Goal: Task Accomplishment & Management: Complete application form

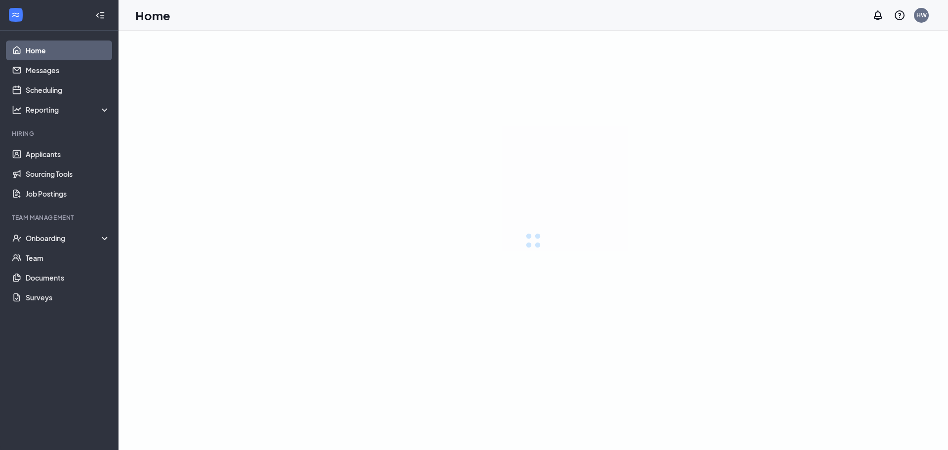
click at [591, 186] on div at bounding box center [532, 240] width 829 height 419
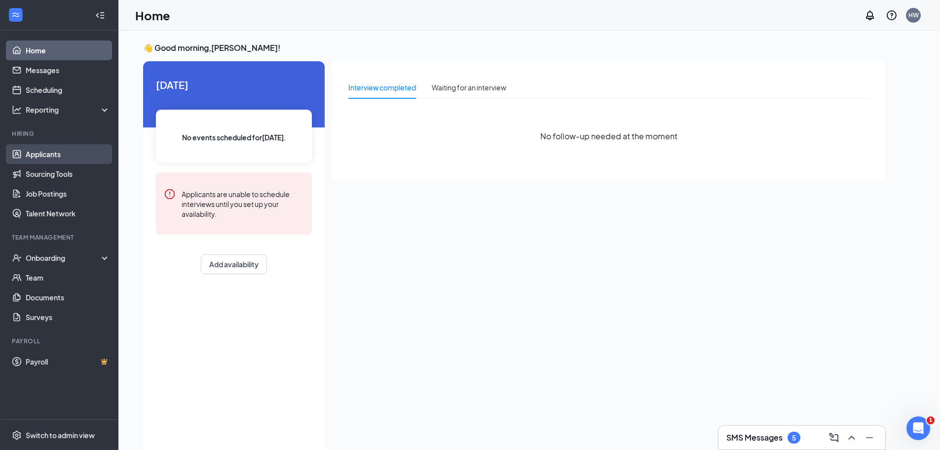
click at [43, 152] on link "Applicants" at bounding box center [68, 154] width 84 height 20
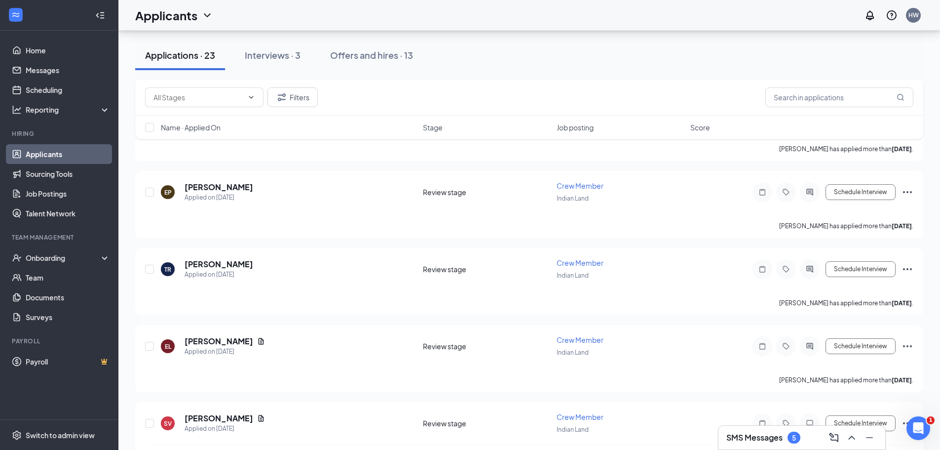
scroll to position [244, 0]
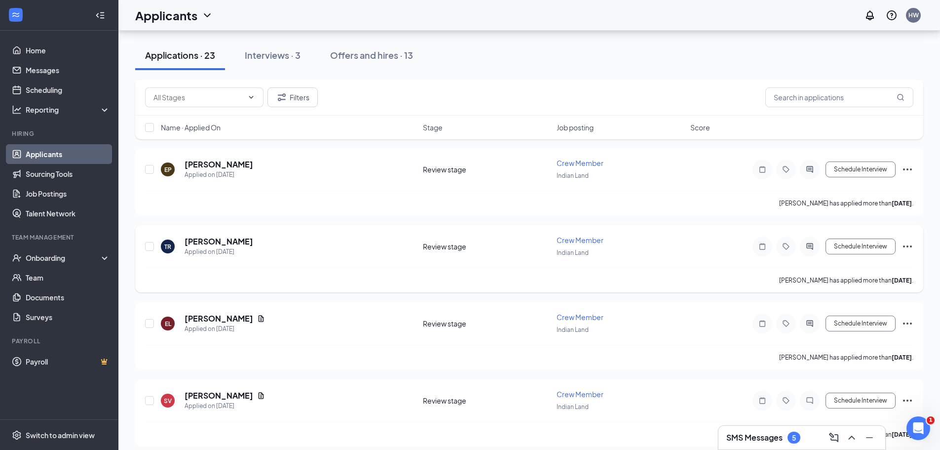
click at [907, 247] on icon "Ellipses" at bounding box center [908, 246] width 12 height 12
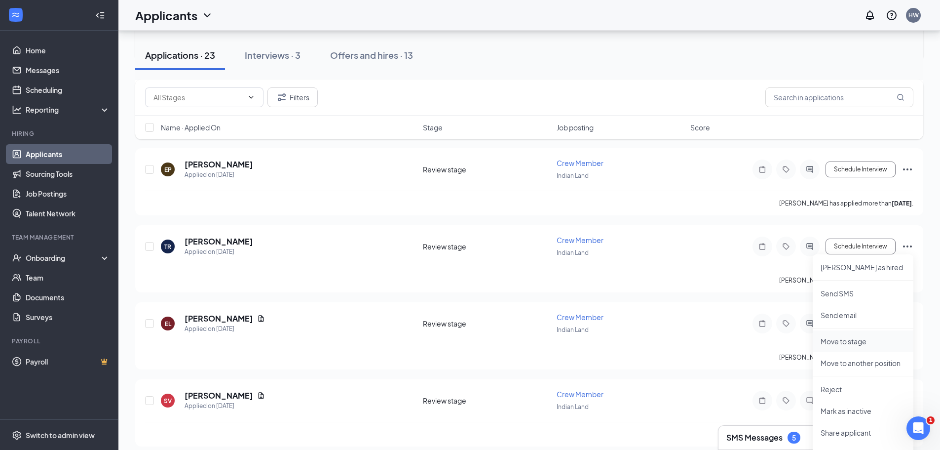
click at [844, 345] on p "Move to stage" at bounding box center [863, 341] width 85 height 10
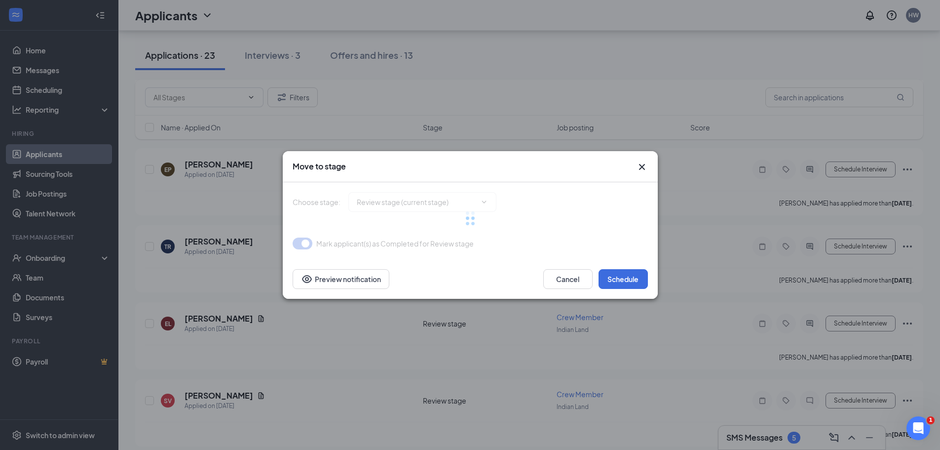
type input "Onsite Interview (next stage)"
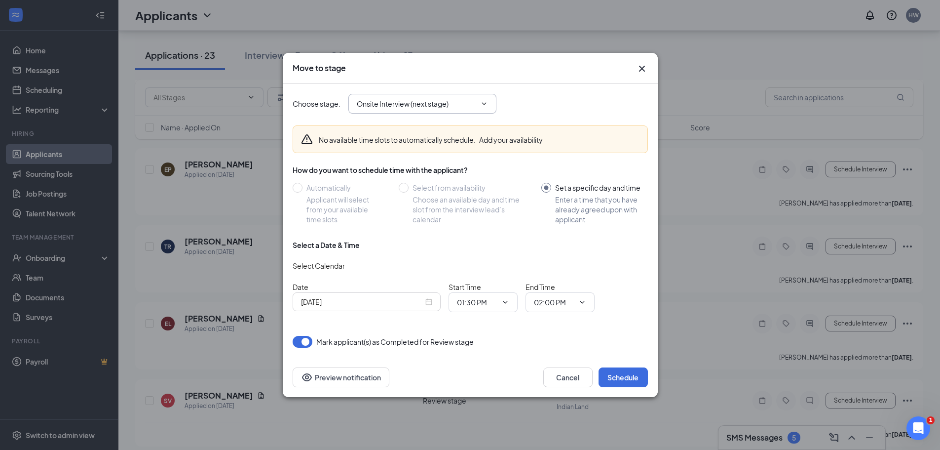
click at [486, 100] on icon "ChevronDown" at bounding box center [484, 104] width 8 height 8
click at [484, 104] on icon "ChevronDown" at bounding box center [484, 103] width 4 height 2
click at [481, 104] on icon "ChevronDown" at bounding box center [484, 104] width 8 height 8
click at [563, 373] on button "Cancel" at bounding box center [567, 377] width 49 height 20
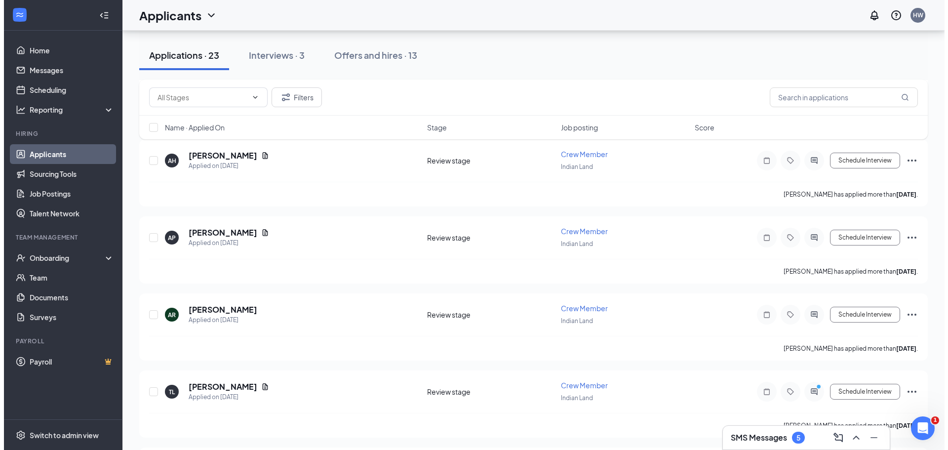
scroll to position [1337, 0]
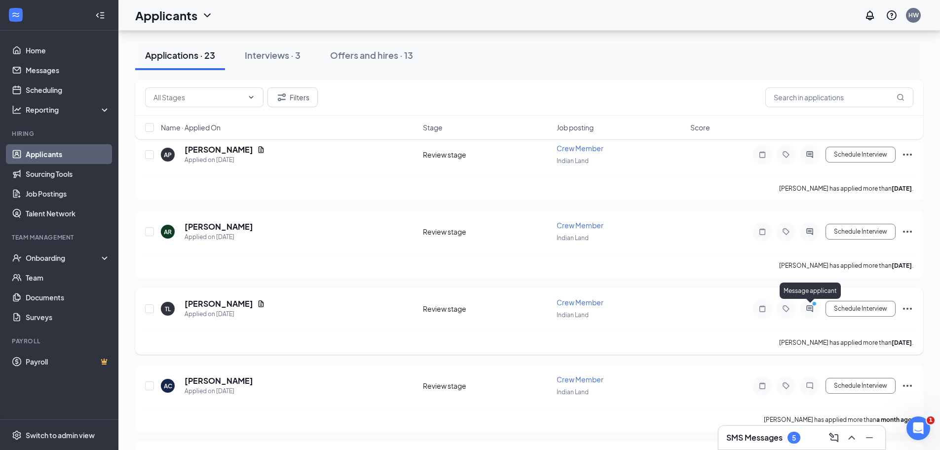
click at [808, 305] on icon "ActiveChat" at bounding box center [810, 309] width 12 height 8
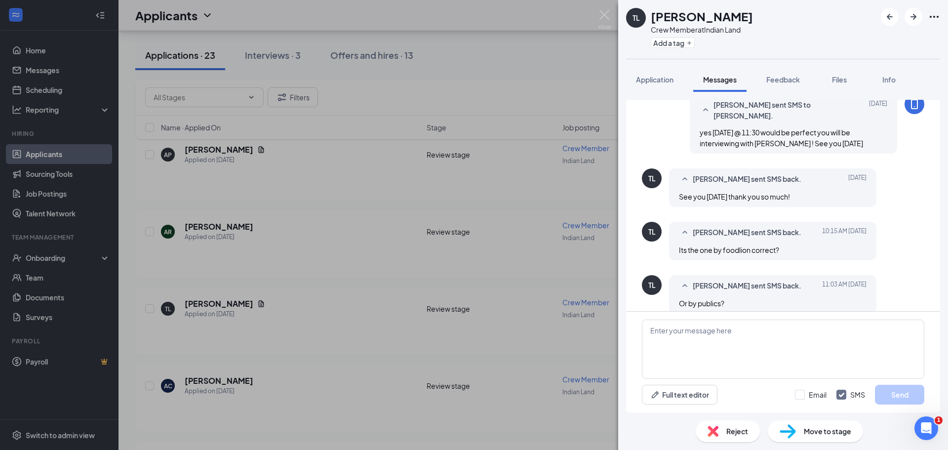
scroll to position [211, 0]
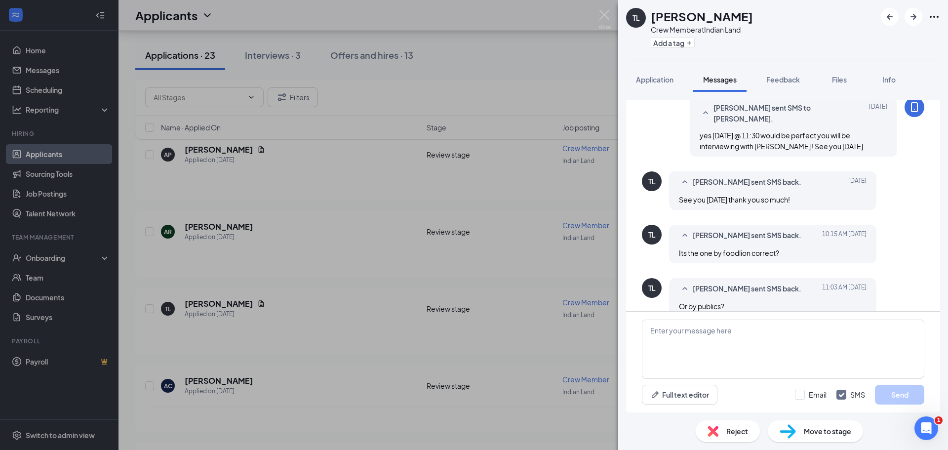
scroll to position [211, 0]
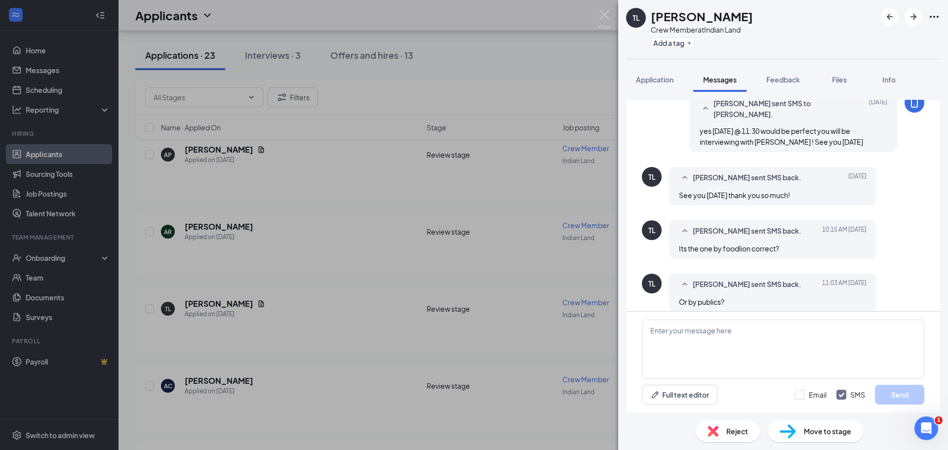
click at [805, 442] on div "Reject Move to stage" at bounding box center [783, 431] width 330 height 38
click at [804, 429] on span "Move to stage" at bounding box center [827, 430] width 47 height 11
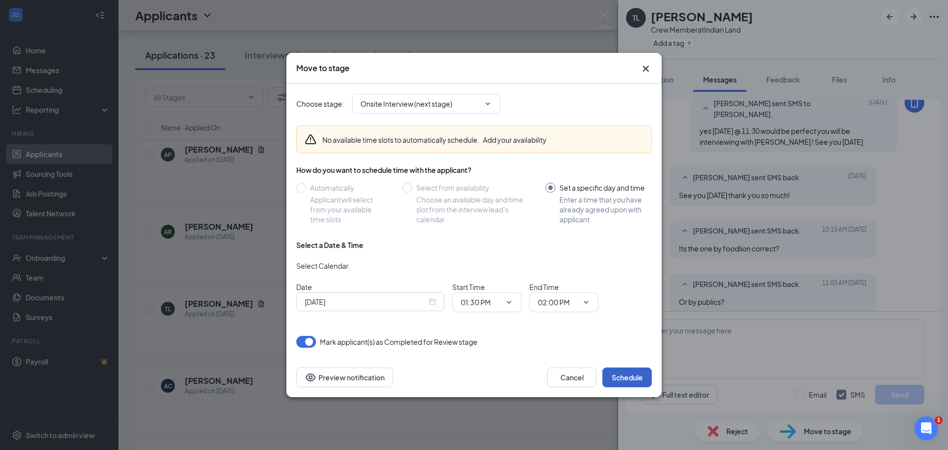
click at [631, 378] on button "Schedule" at bounding box center [626, 377] width 49 height 20
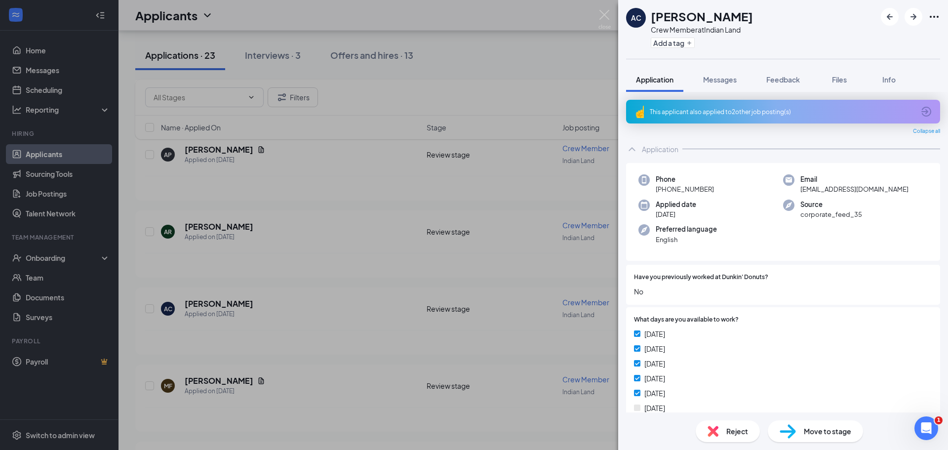
click at [827, 433] on span "Move to stage" at bounding box center [827, 430] width 47 height 11
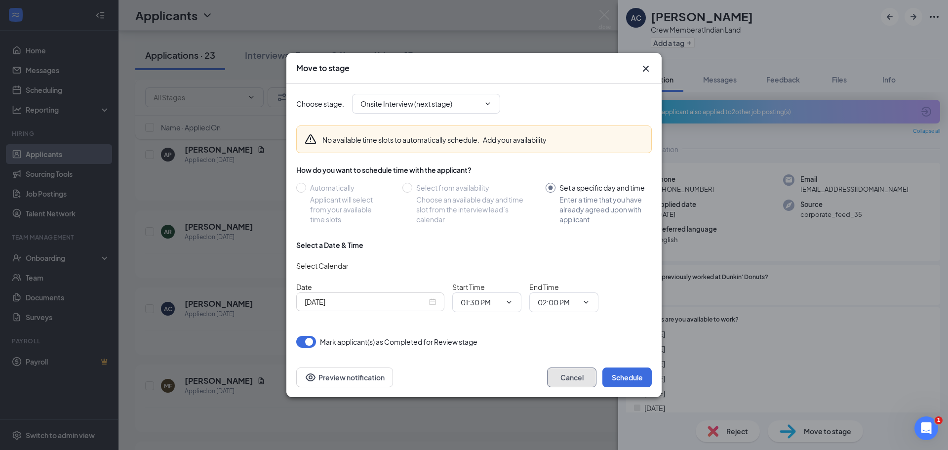
click at [581, 376] on button "Cancel" at bounding box center [571, 377] width 49 height 20
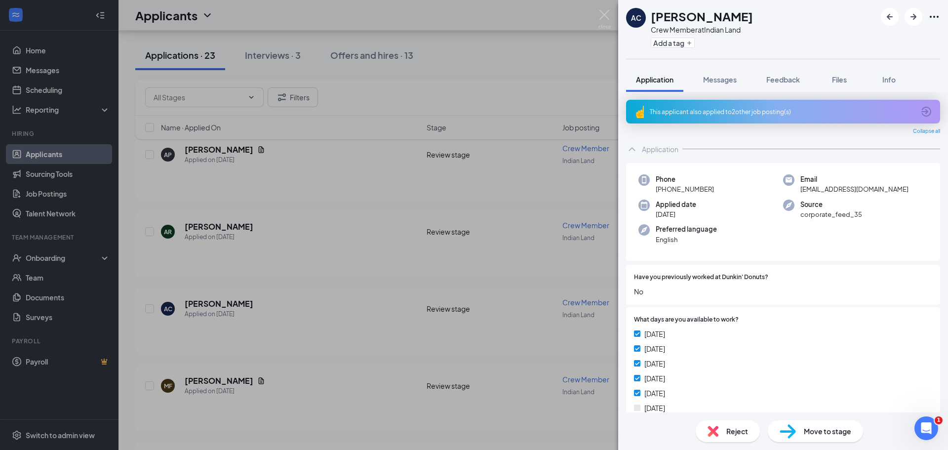
click at [929, 17] on div at bounding box center [910, 17] width 59 height 18
click at [933, 15] on icon "Ellipses" at bounding box center [934, 17] width 12 height 12
click at [929, 18] on icon "Ellipses" at bounding box center [934, 17] width 12 height 12
click at [737, 10] on div "[PERSON_NAME]" at bounding box center [702, 16] width 102 height 17
click at [884, 77] on span "Info" at bounding box center [888, 79] width 13 height 9
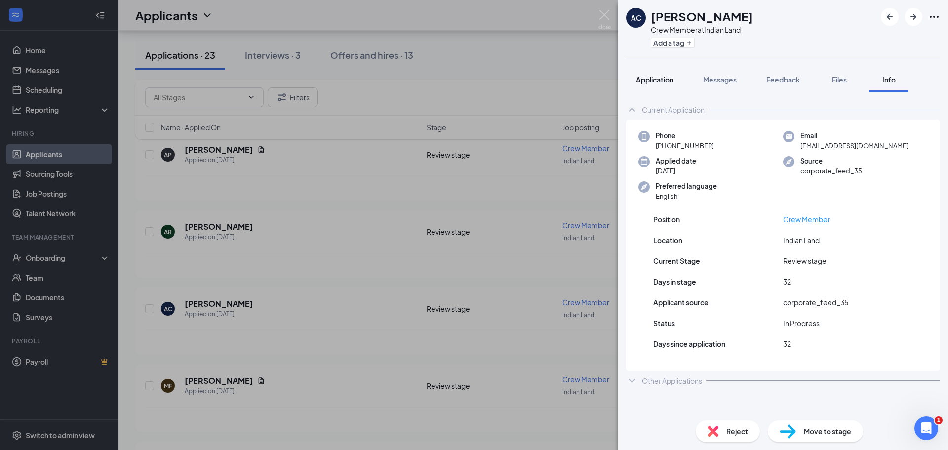
click at [659, 79] on span "Application" at bounding box center [655, 79] width 38 height 9
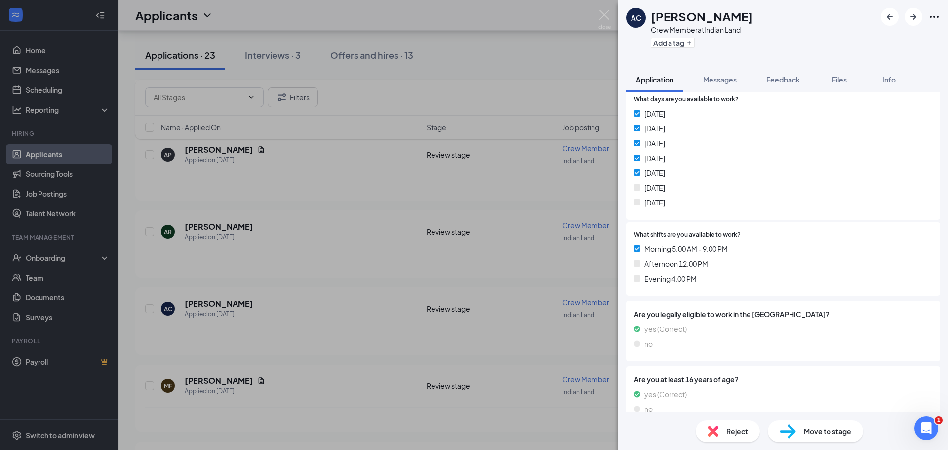
scroll to position [236, 0]
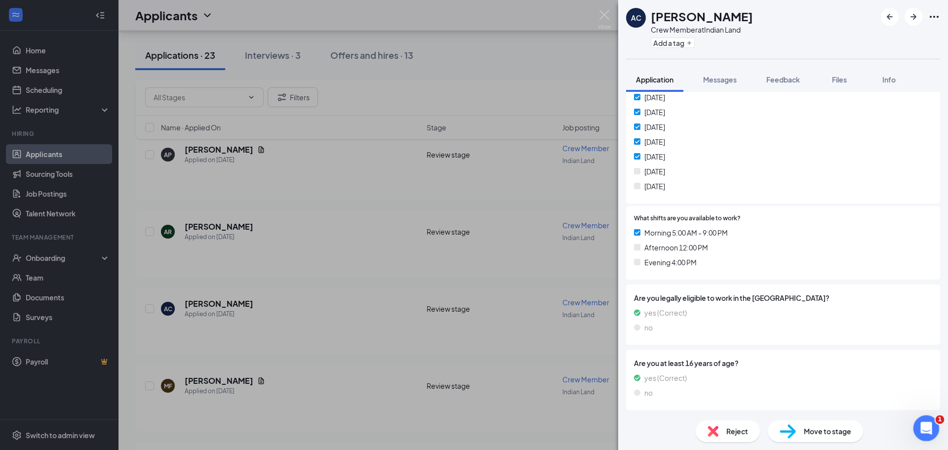
click at [919, 432] on div "Open Intercom Messenger" at bounding box center [924, 426] width 33 height 33
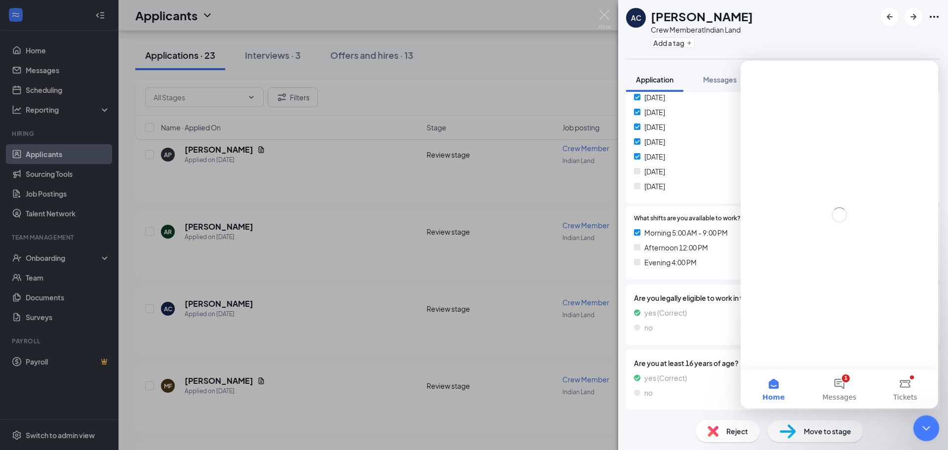
scroll to position [0, 0]
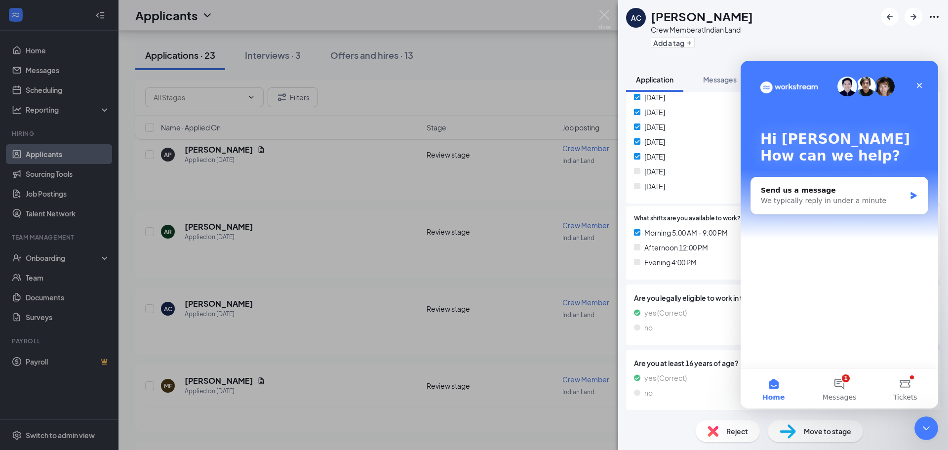
click at [842, 168] on div "Hi [PERSON_NAME] 👋 How can we help?" at bounding box center [839, 150] width 178 height 178
click at [842, 196] on div "We typically reply in under a minute" at bounding box center [833, 200] width 145 height 10
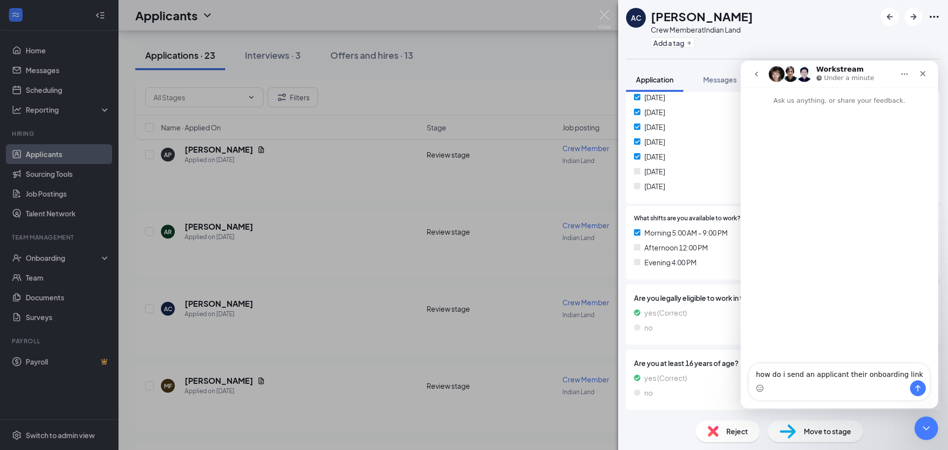
type textarea "how do i send an applicant their onboarding link?"
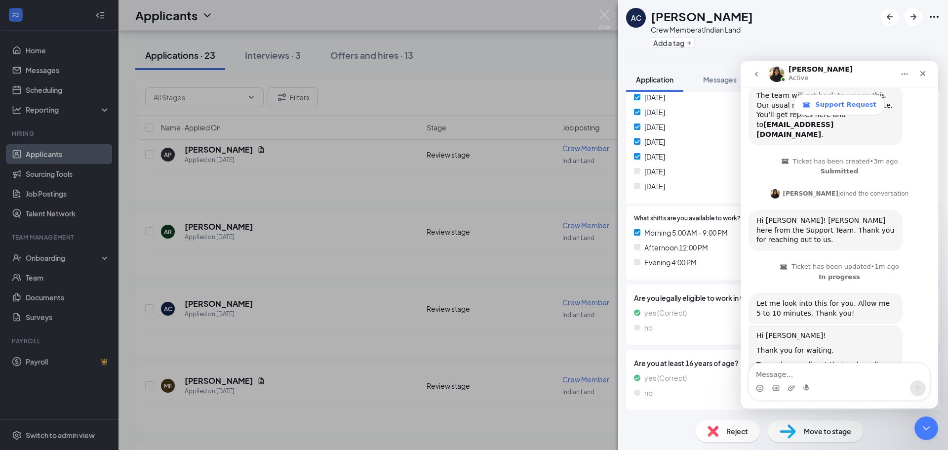
scroll to position [186, 0]
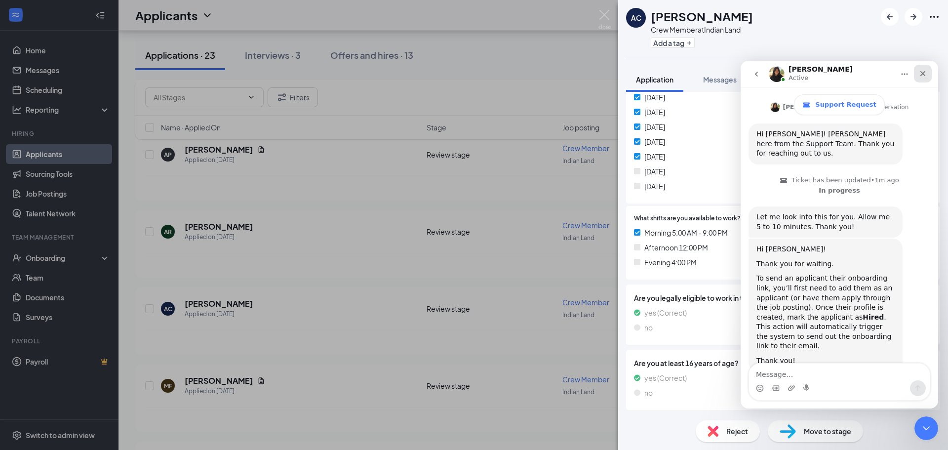
click at [920, 73] on icon "Close" at bounding box center [923, 74] width 8 height 8
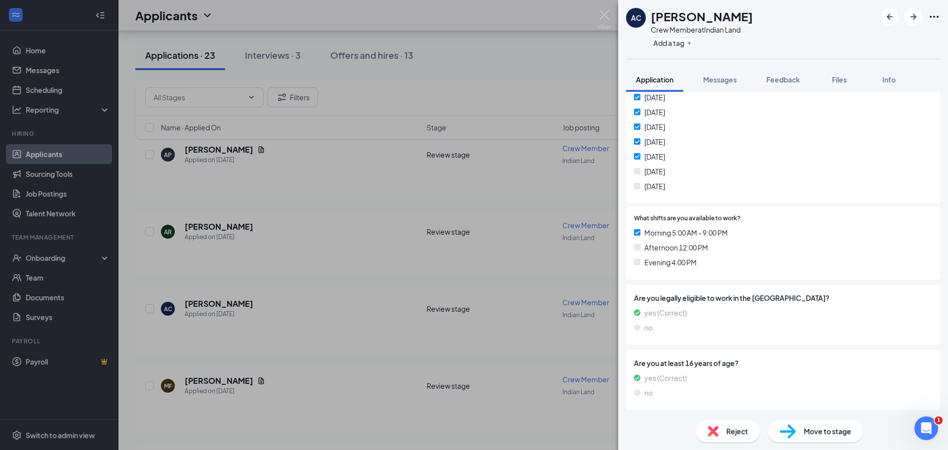
click at [592, 13] on div "AC [PERSON_NAME] Crew Member at Indian Land Add a tag Application Messages Feed…" at bounding box center [474, 225] width 948 height 450
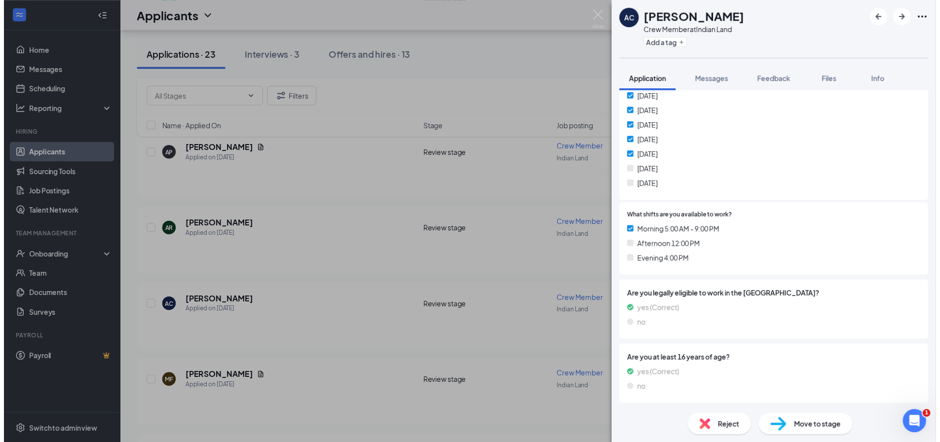
scroll to position [232, 0]
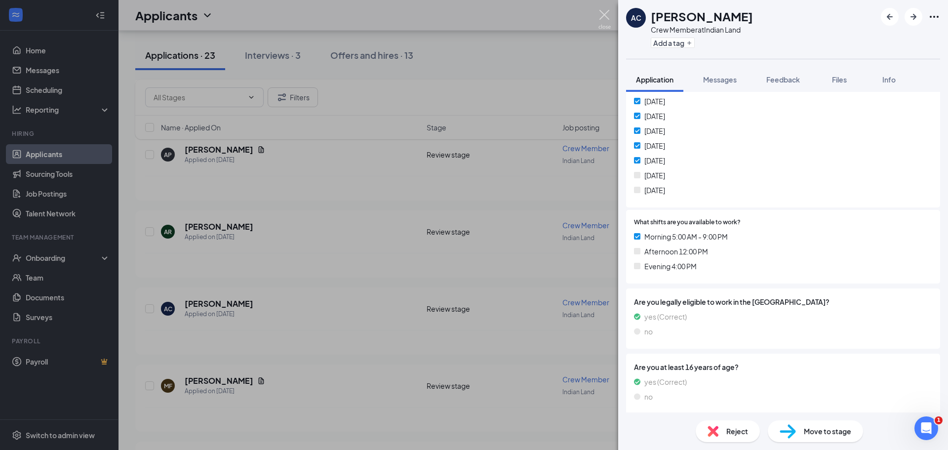
click at [599, 13] on img at bounding box center [604, 19] width 12 height 19
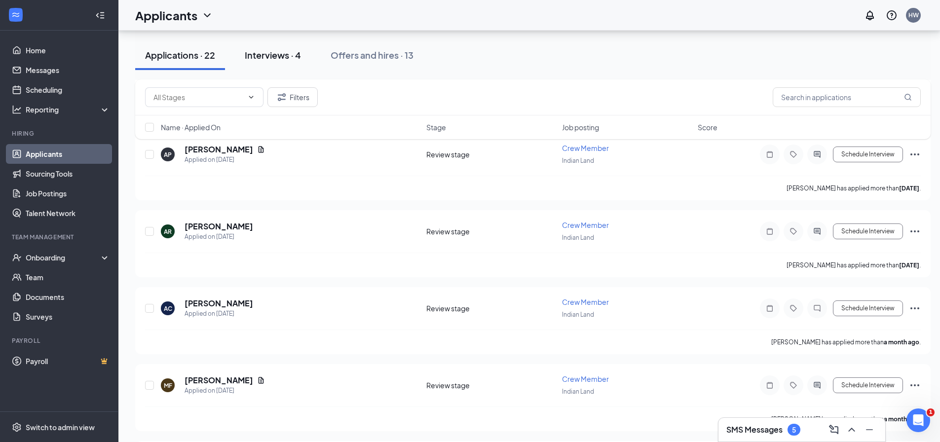
click at [276, 57] on div "Interviews · 4" at bounding box center [273, 55] width 56 height 12
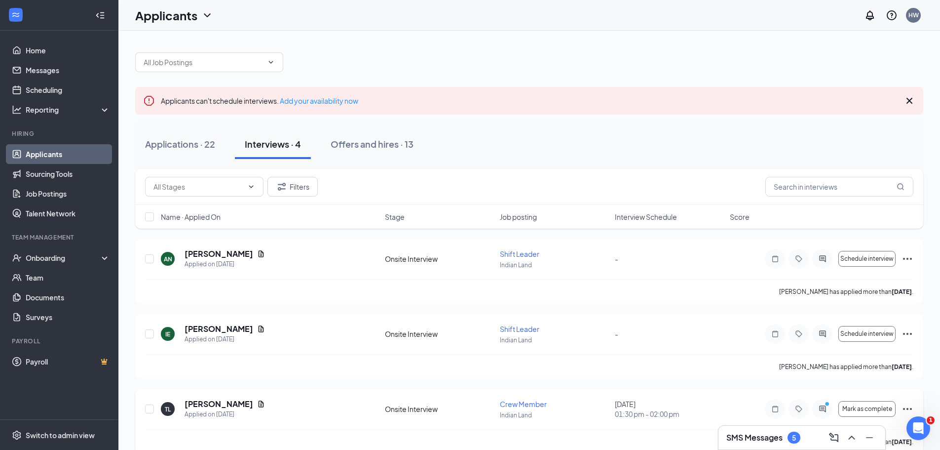
click at [904, 409] on icon "Ellipses" at bounding box center [907, 409] width 9 height 2
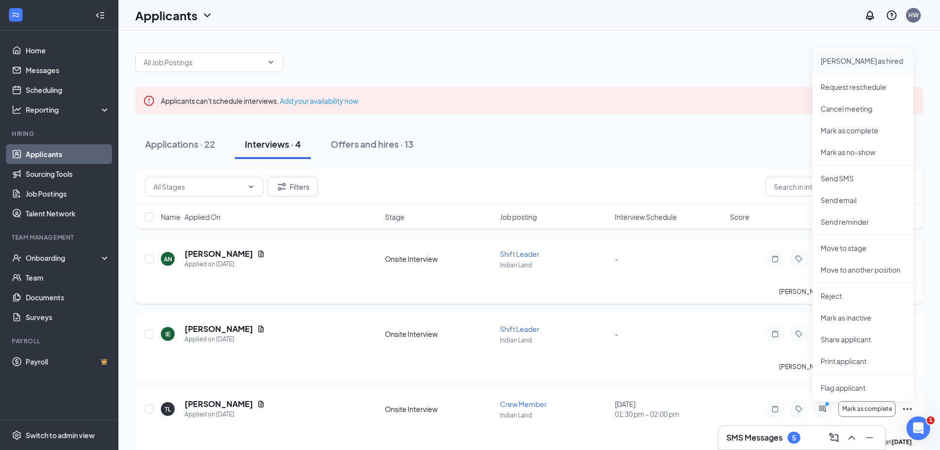
click at [841, 58] on p "[PERSON_NAME] as hired" at bounding box center [863, 61] width 85 height 10
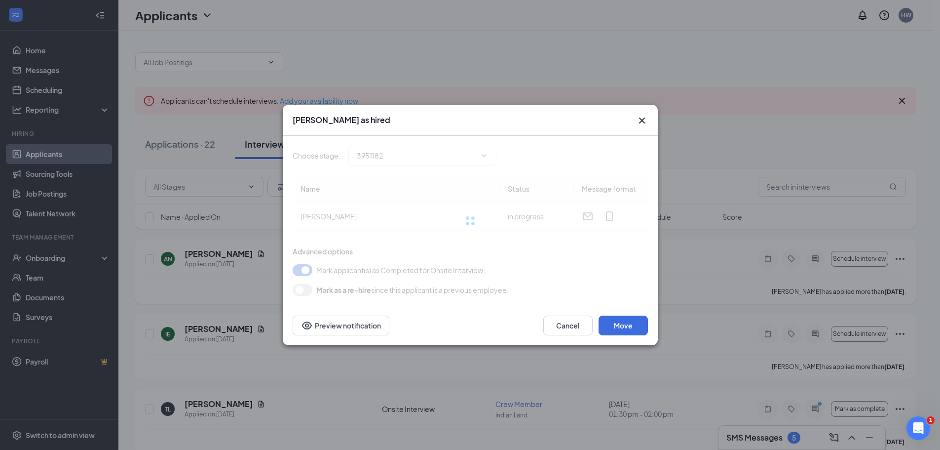
type input "Hiring Complete (final stage)"
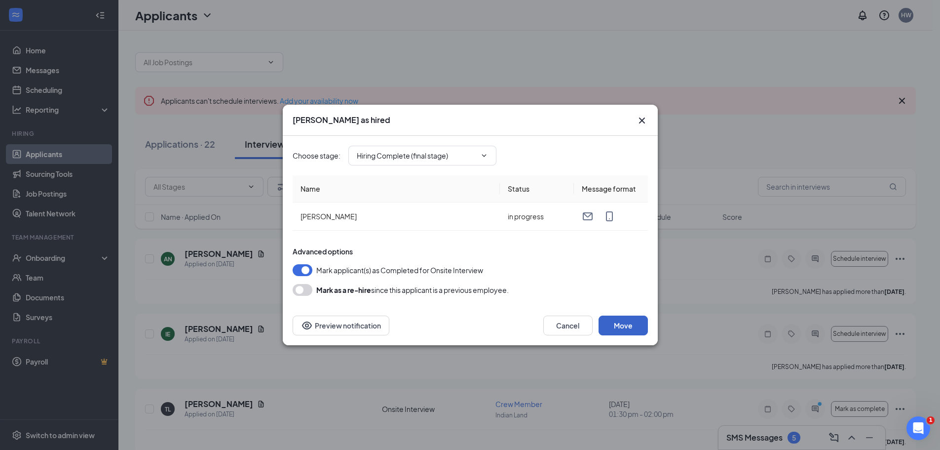
click at [624, 326] on button "Move" at bounding box center [623, 325] width 49 height 20
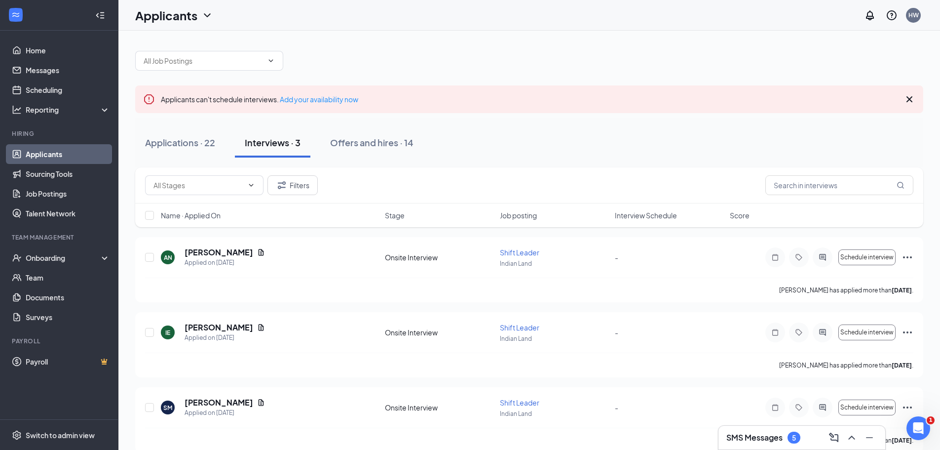
scroll to position [16, 0]
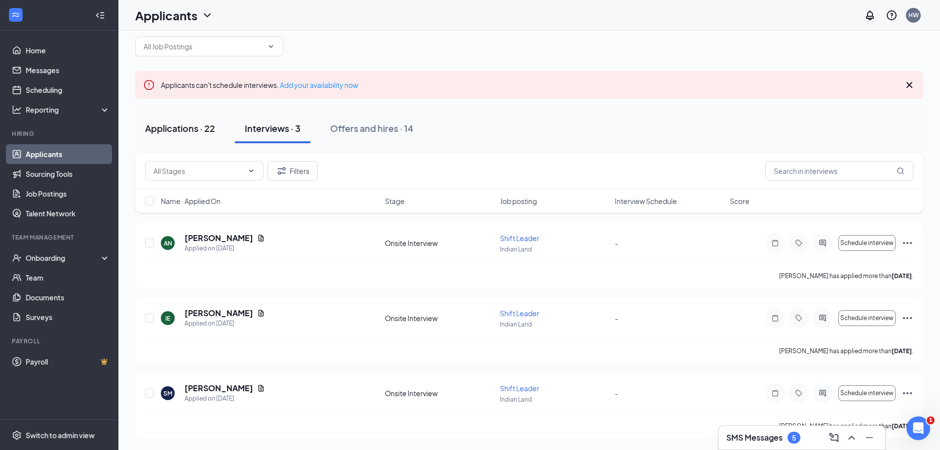
click at [167, 134] on button "Applications · 22" at bounding box center [180, 129] width 90 height 30
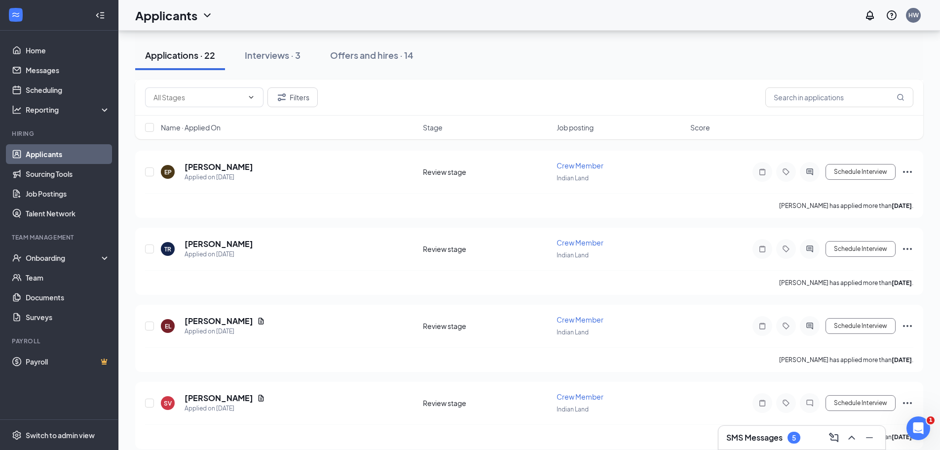
scroll to position [244, 0]
click at [909, 246] on icon "Ellipses" at bounding box center [908, 247] width 12 height 12
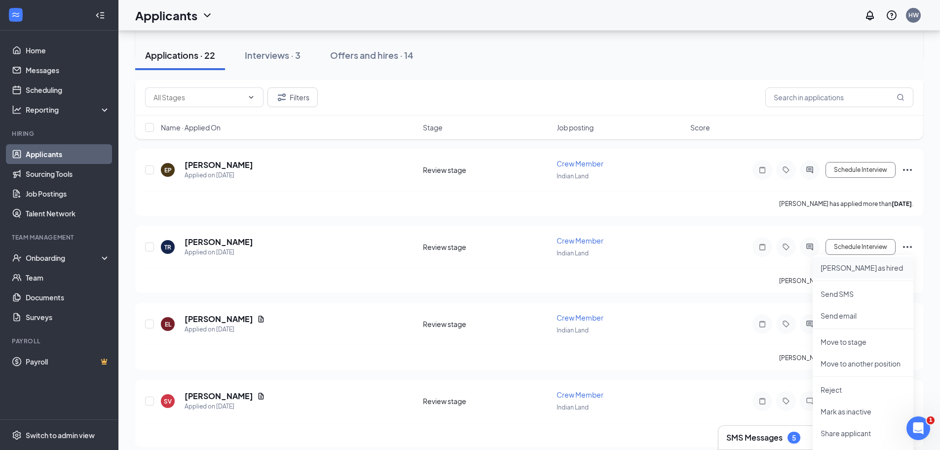
click at [843, 266] on p "[PERSON_NAME] as hired" at bounding box center [863, 268] width 85 height 10
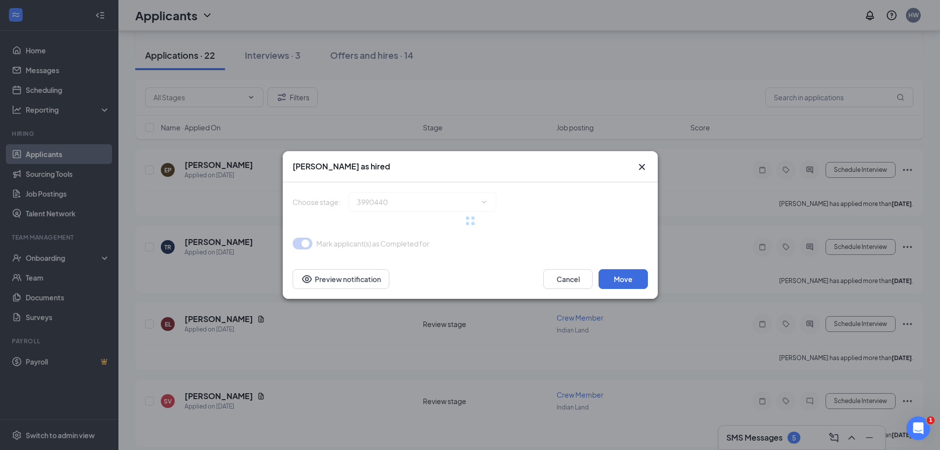
type input "Hiring Complete (final stage)"
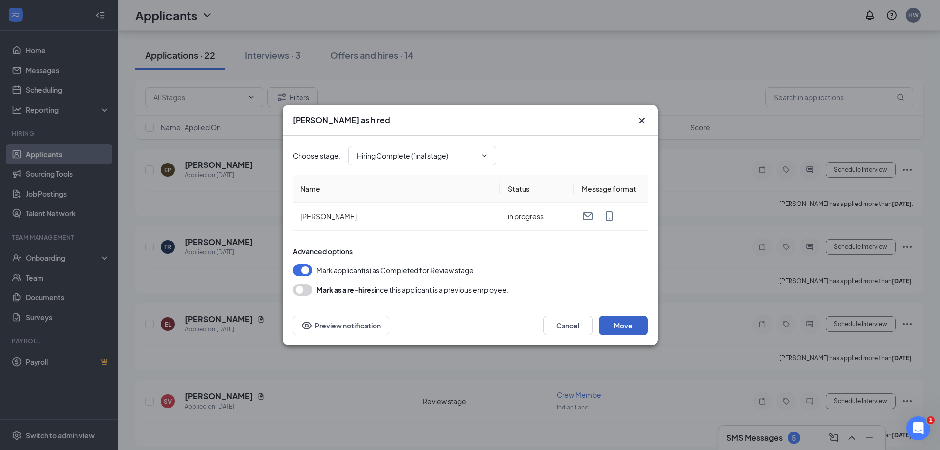
click at [622, 329] on button "Move" at bounding box center [623, 325] width 49 height 20
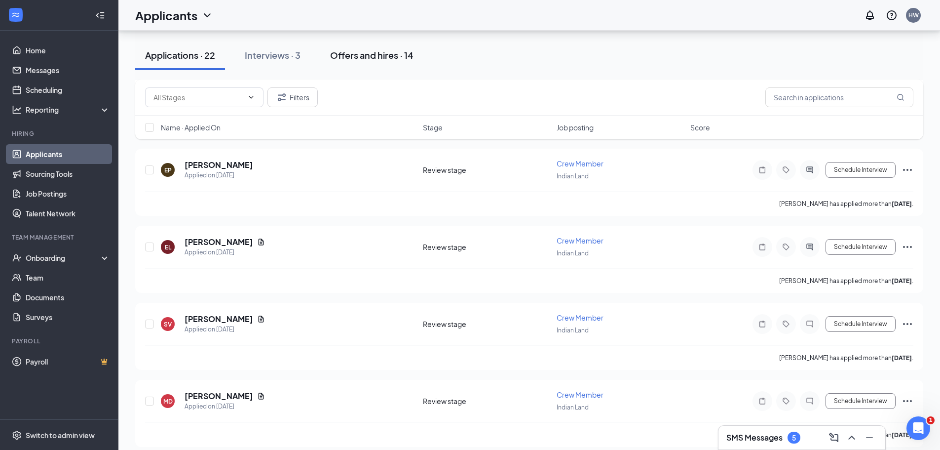
click at [374, 58] on div "Offers and hires · 14" at bounding box center [371, 55] width 83 height 12
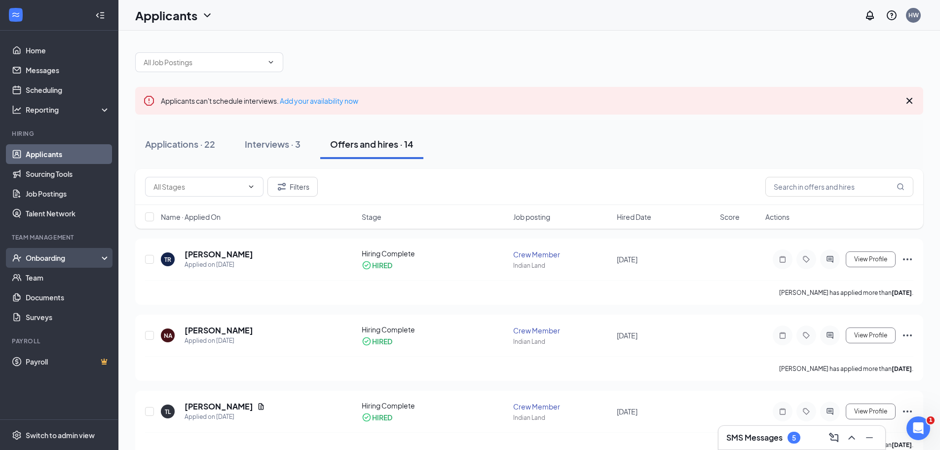
click at [46, 253] on div "Onboarding" at bounding box center [64, 258] width 76 height 10
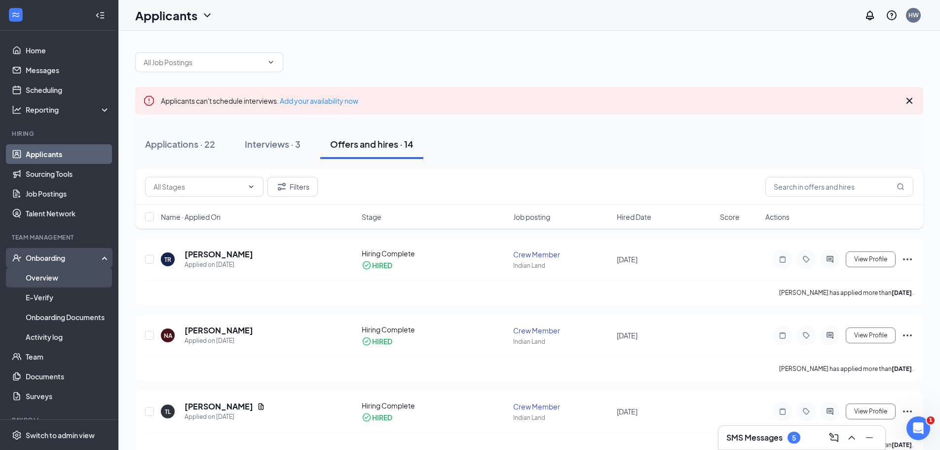
click at [56, 270] on link "Overview" at bounding box center [68, 278] width 84 height 20
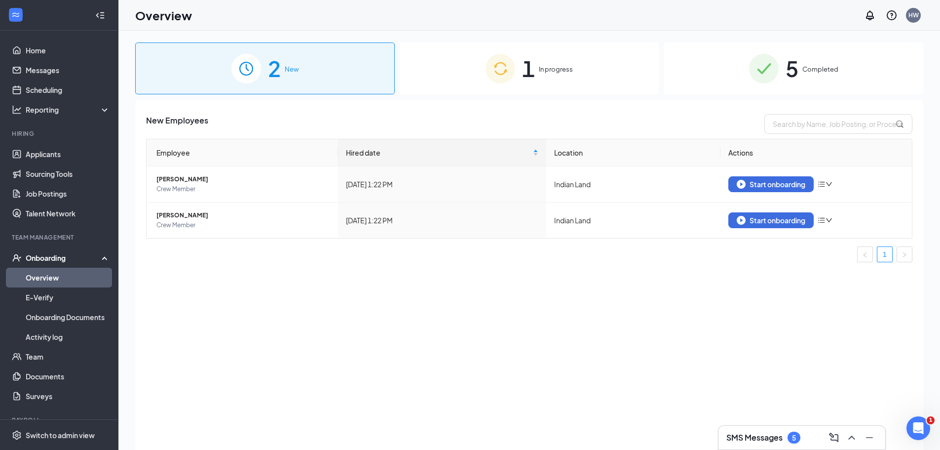
click at [541, 59] on div "1 In progress" at bounding box center [530, 68] width 260 height 52
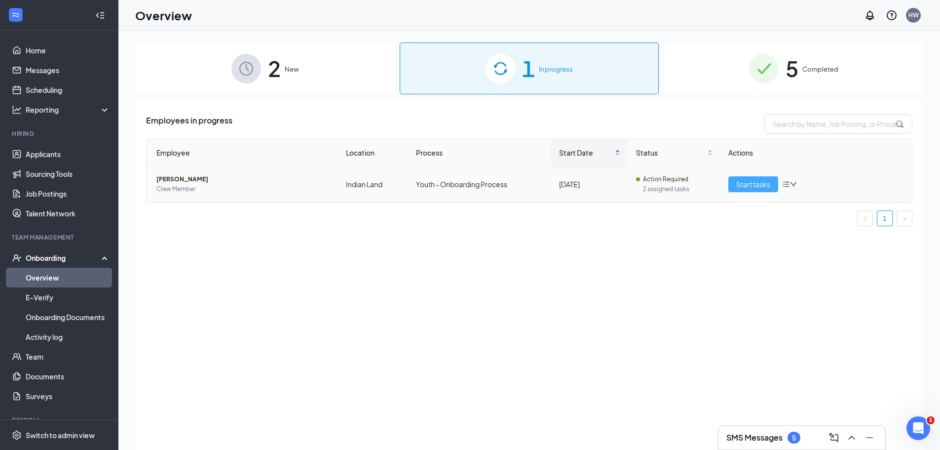
click at [750, 184] on span "Start tasks" at bounding box center [753, 184] width 34 height 11
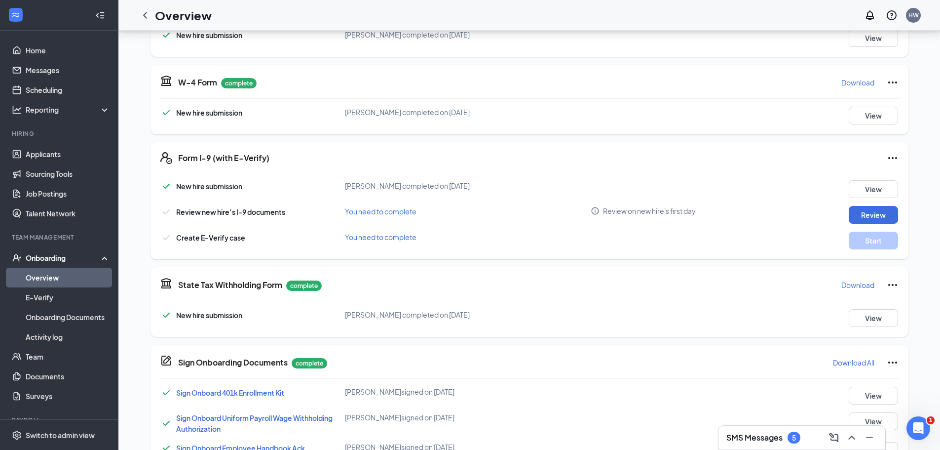
scroll to position [196, 0]
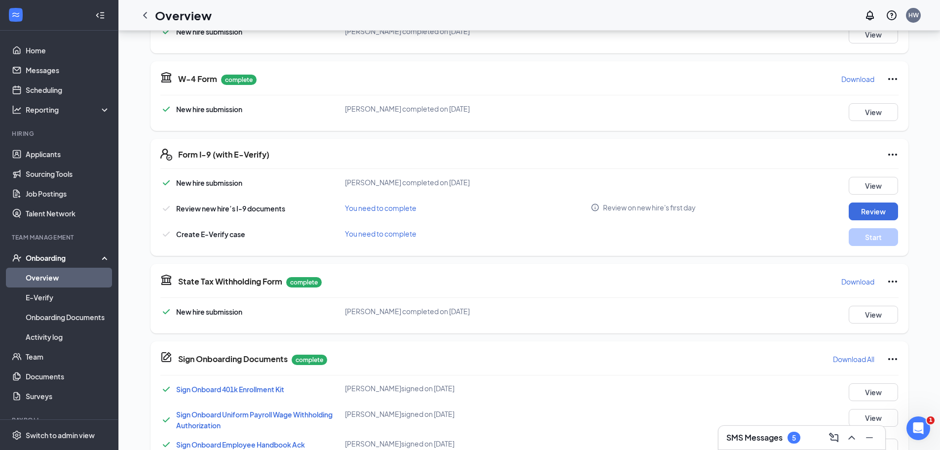
click at [383, 210] on span "You need to complete" at bounding box center [381, 207] width 72 height 9
click at [871, 212] on button "Review" at bounding box center [873, 211] width 49 height 18
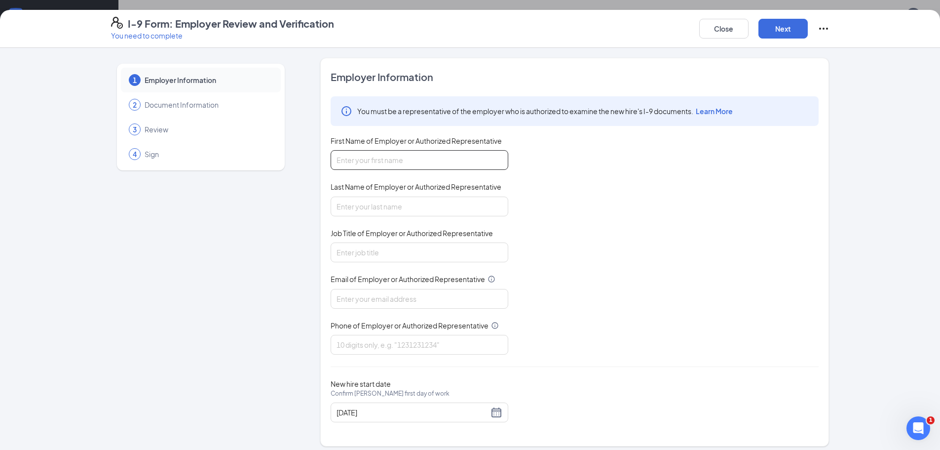
click at [368, 155] on input "First Name of Employer or Authorized Representative" at bounding box center [420, 160] width 178 height 20
type input "[PERSON_NAME]"
click at [372, 208] on input "Last Name of Employer or Authorized Representative" at bounding box center [420, 206] width 178 height 20
type input "[PERSON_NAME]"
click at [384, 251] on input "Job Title of Employer or Authorized Representative" at bounding box center [420, 252] width 178 height 20
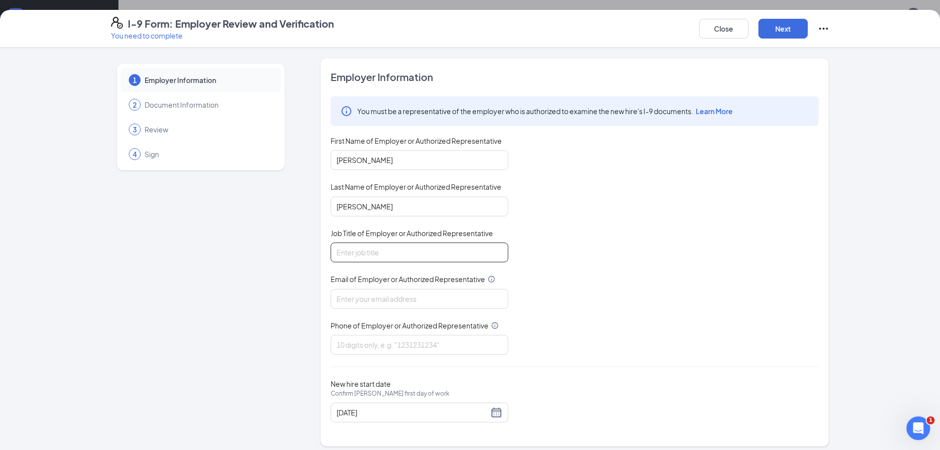
type input "General Manager"
click at [373, 302] on input "Email of Employer or Authorized Representative" at bounding box center [420, 299] width 178 height 20
type input "[EMAIL_ADDRESS][DOMAIN_NAME]"
click at [378, 343] on input "Phone of Employer or Authorized Representative" at bounding box center [420, 345] width 178 height 20
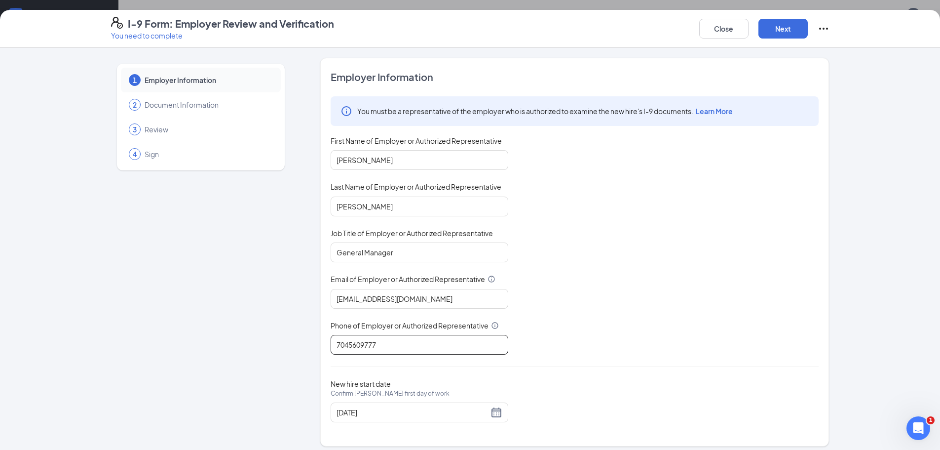
type input "7045609777"
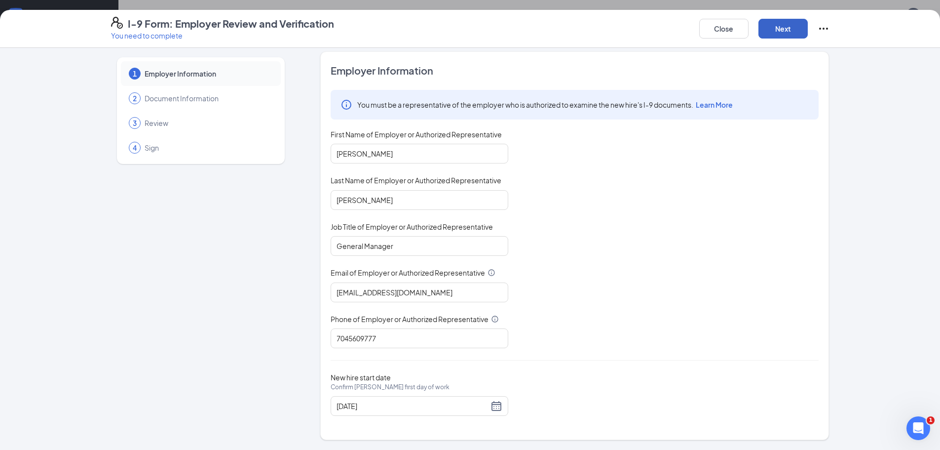
click at [789, 30] on button "Next" at bounding box center [783, 29] width 49 height 20
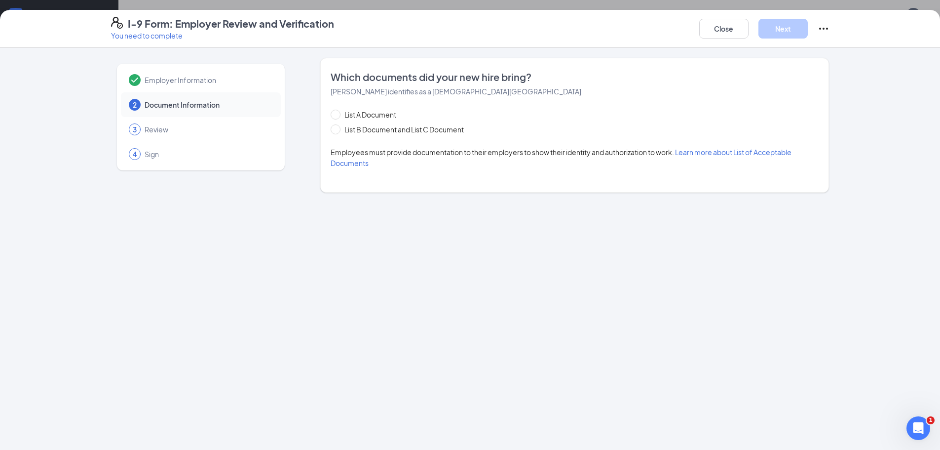
scroll to position [0, 0]
click at [337, 116] on input "List A Document" at bounding box center [334, 113] width 7 height 7
radio input "true"
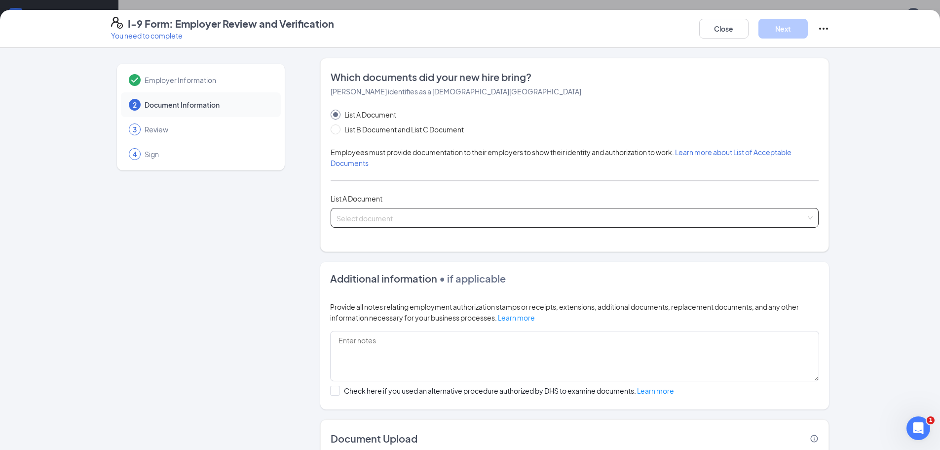
click at [391, 223] on input "search" at bounding box center [571, 215] width 469 height 15
click at [341, 131] on span "List B Document and List C Document" at bounding box center [404, 129] width 127 height 11
click at [338, 131] on input "List B Document and List C Document" at bounding box center [334, 127] width 7 height 7
radio input "true"
radio input "false"
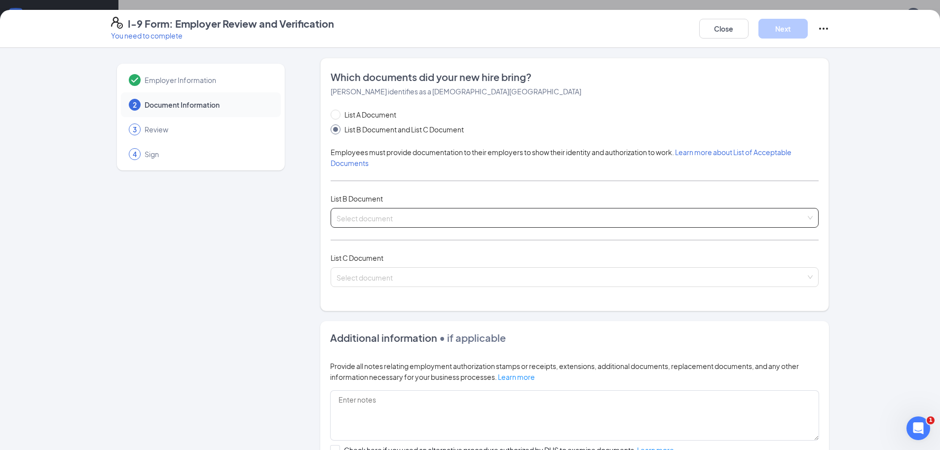
click at [402, 221] on input "search" at bounding box center [571, 215] width 469 height 15
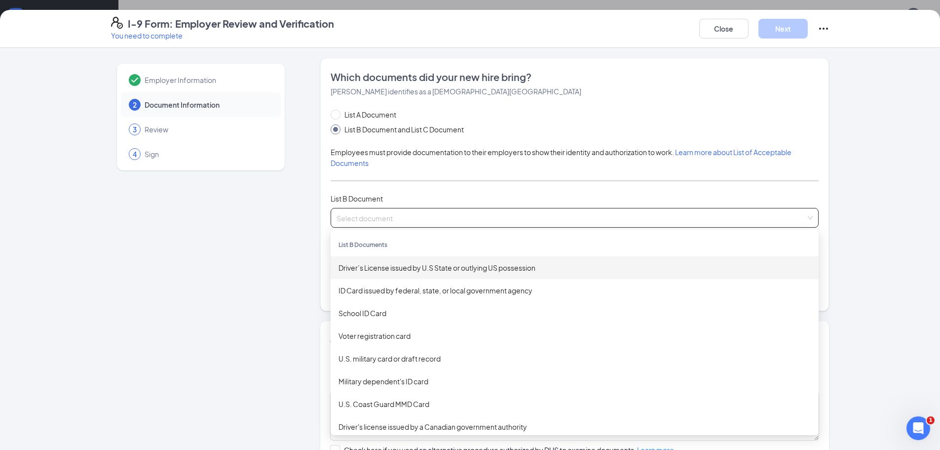
click at [411, 269] on div "Driver’s License issued by U.S State or outlying US possession" at bounding box center [575, 267] width 472 height 11
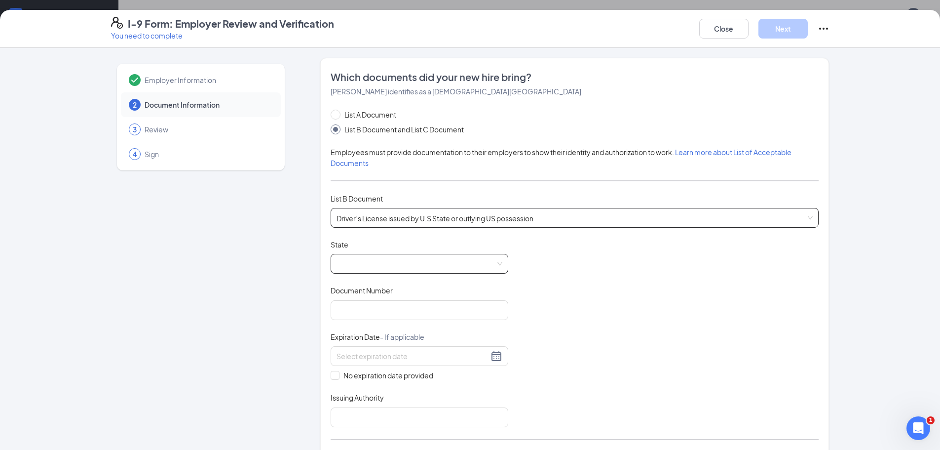
click at [497, 264] on span at bounding box center [420, 263] width 166 height 19
drag, startPoint x: 503, startPoint y: 290, endPoint x: 506, endPoint y: 384, distance: 93.8
click at [508, 384] on div "Document Title Driver’s License issued by [DEMOGRAPHIC_DATA] State or outlying …" at bounding box center [575, 333] width 488 height 188
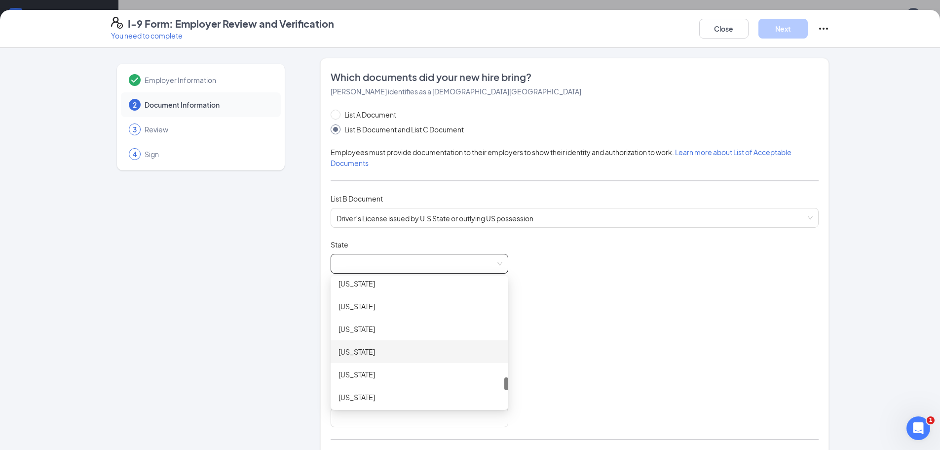
click at [384, 355] on div "[US_STATE]" at bounding box center [420, 351] width 162 height 11
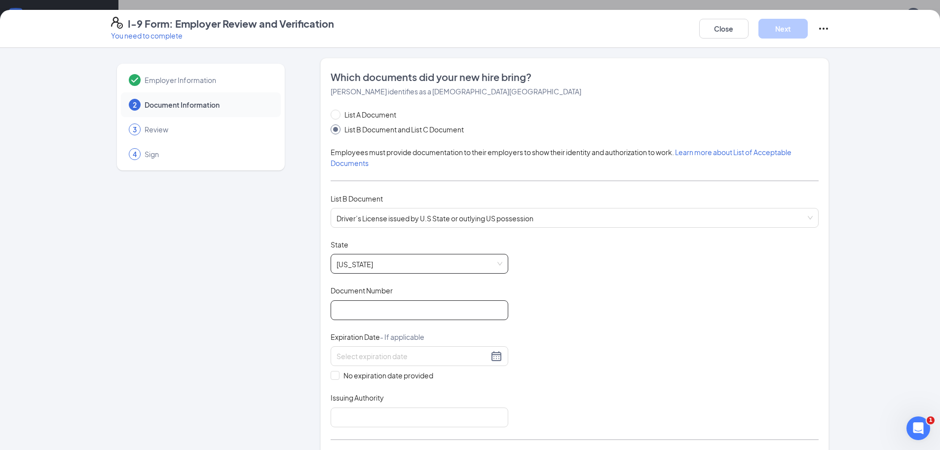
click at [379, 314] on input "Document Number" at bounding box center [420, 310] width 178 height 20
click at [379, 312] on input "Document Number" at bounding box center [420, 310] width 178 height 20
click at [401, 314] on input "Document Number" at bounding box center [420, 310] width 178 height 20
type input "107193375"
click at [423, 353] on input at bounding box center [413, 355] width 152 height 11
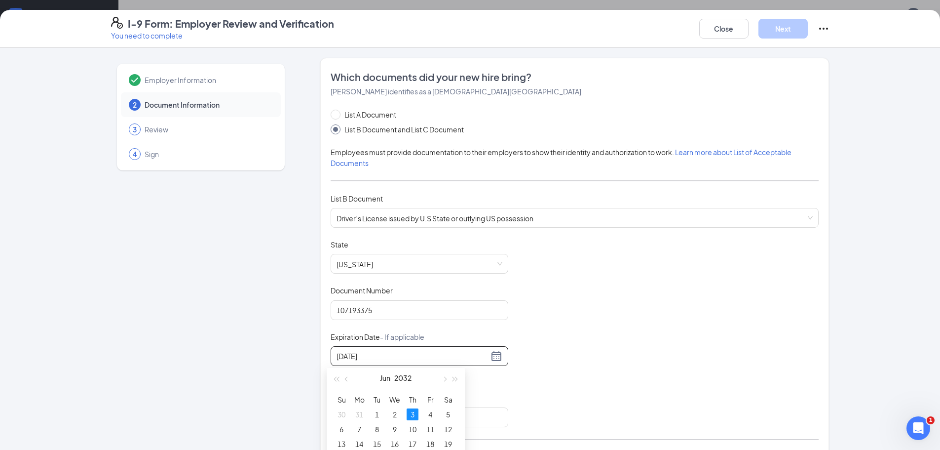
type input "[DATE]"
click at [629, 306] on div "Document Title Driver’s License issued by U.S State or outlying US possession S…" at bounding box center [575, 333] width 488 height 188
click at [496, 357] on div at bounding box center [420, 356] width 166 height 12
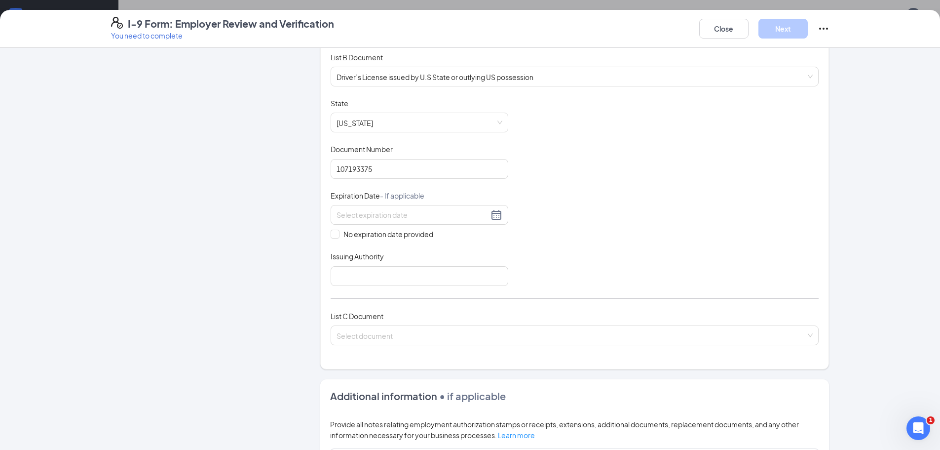
scroll to position [145, 0]
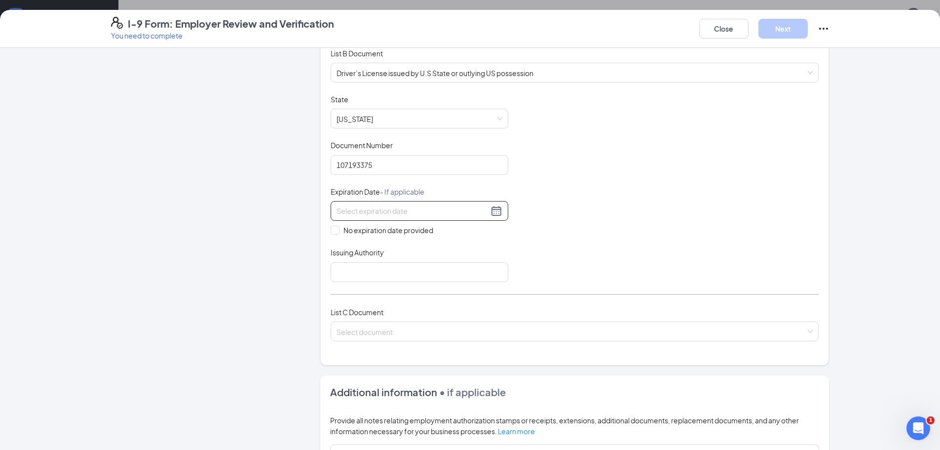
click at [496, 213] on div at bounding box center [420, 211] width 166 height 12
type input "[DATE]"
click at [342, 286] on div "6" at bounding box center [342, 284] width 12 height 12
click at [353, 271] on input "Issuing Authority" at bounding box center [420, 272] width 178 height 20
type input "SC"
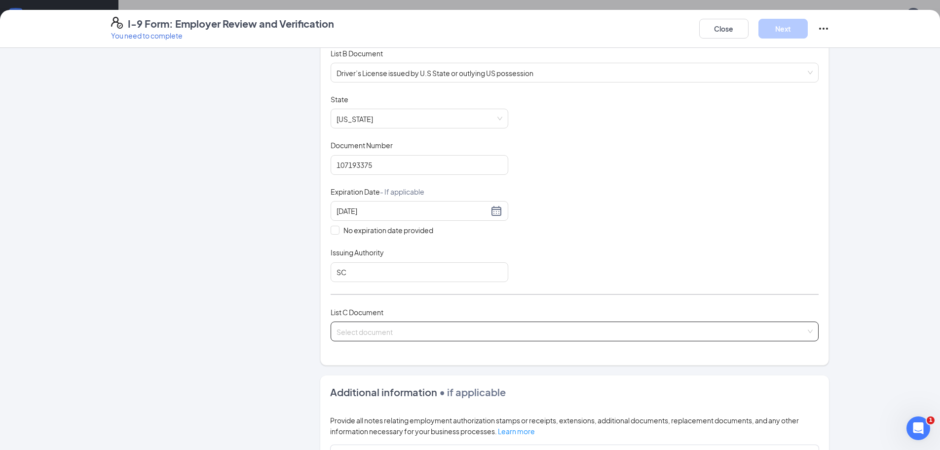
click at [391, 329] on input "search" at bounding box center [571, 329] width 469 height 15
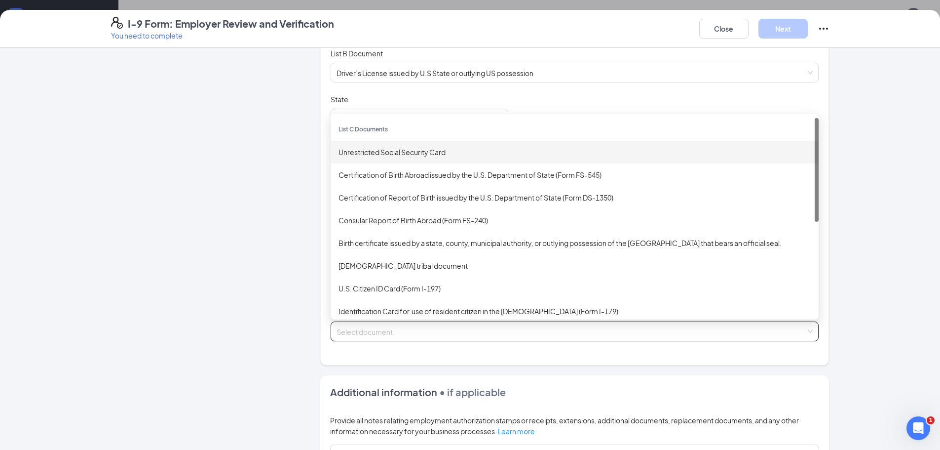
click at [384, 153] on div "Unrestricted Social Security Card" at bounding box center [575, 152] width 472 height 11
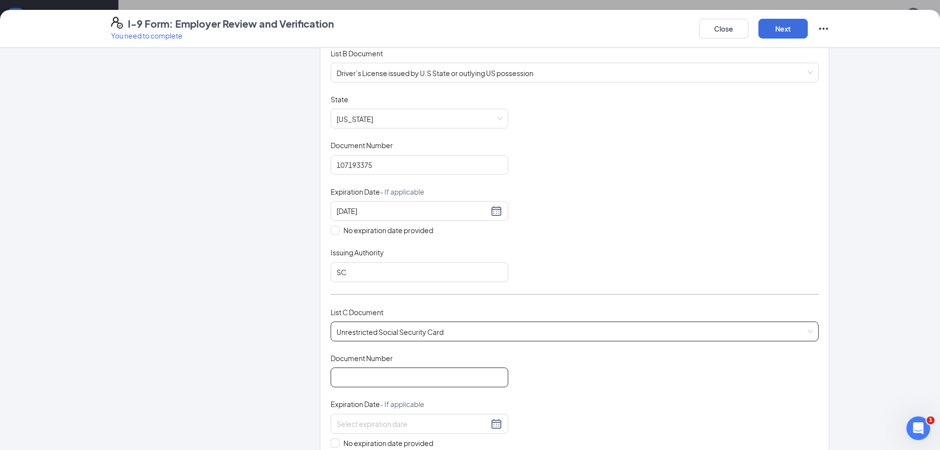
click at [402, 377] on input "Document Number" at bounding box center [420, 377] width 178 height 20
type input "542771972"
click at [399, 419] on input at bounding box center [413, 423] width 152 height 11
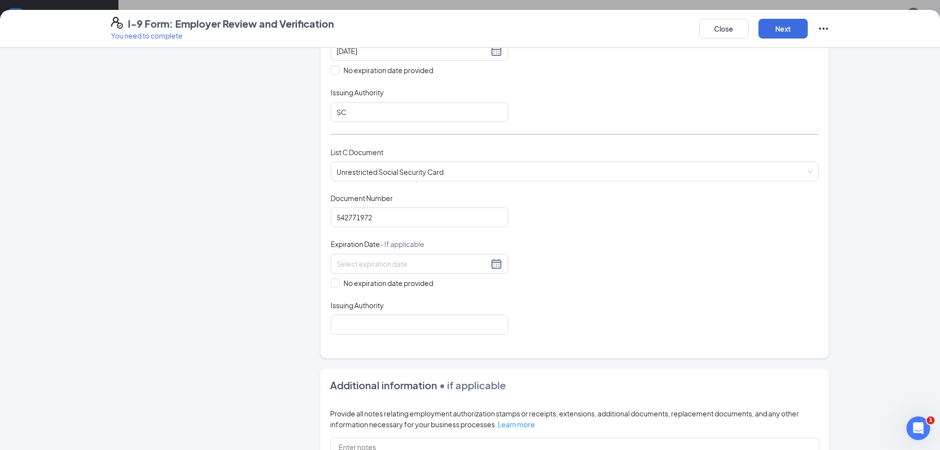
scroll to position [312, 0]
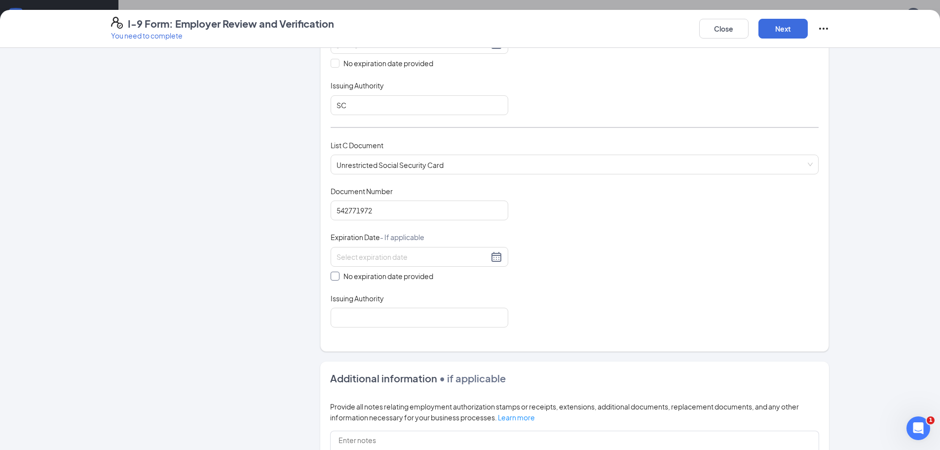
drag, startPoint x: 333, startPoint y: 272, endPoint x: 344, endPoint y: 292, distance: 22.1
click at [333, 273] on input "No expiration date provided" at bounding box center [334, 274] width 7 height 7
checkbox input "true"
click at [392, 325] on input "Issuing Authority" at bounding box center [420, 319] width 178 height 20
type input "[GEOGRAPHIC_DATA]"
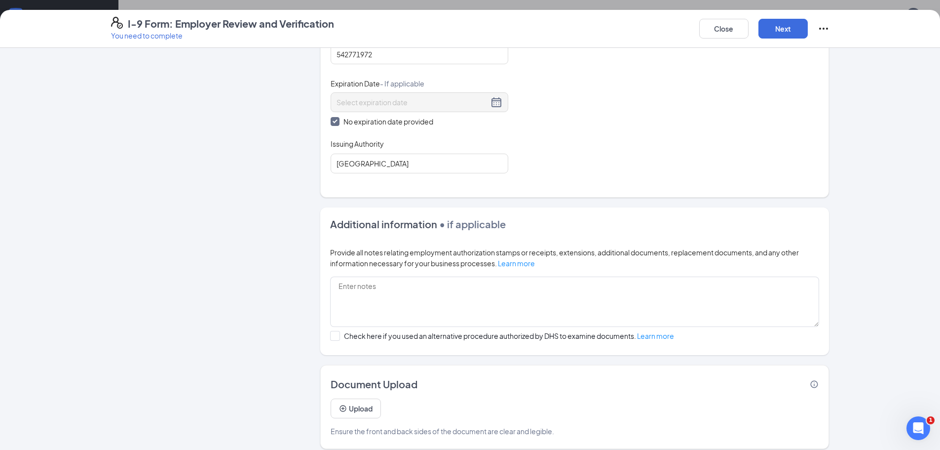
scroll to position [477, 0]
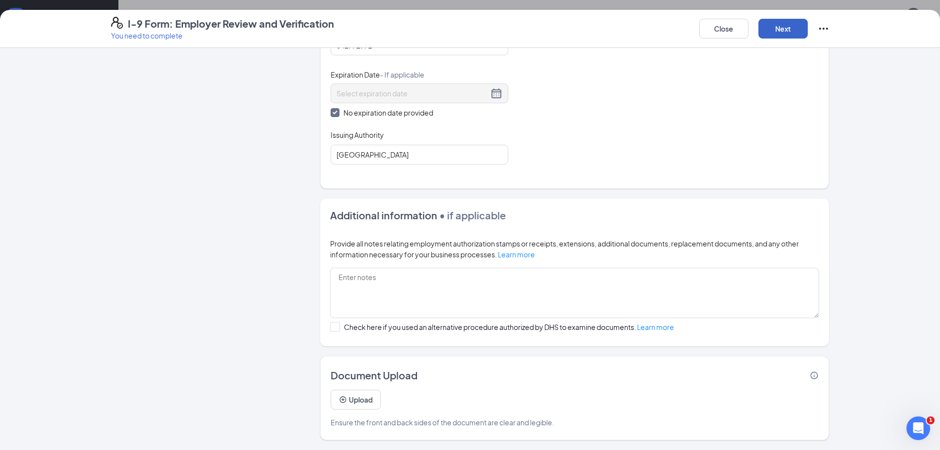
click at [768, 30] on button "Next" at bounding box center [783, 29] width 49 height 20
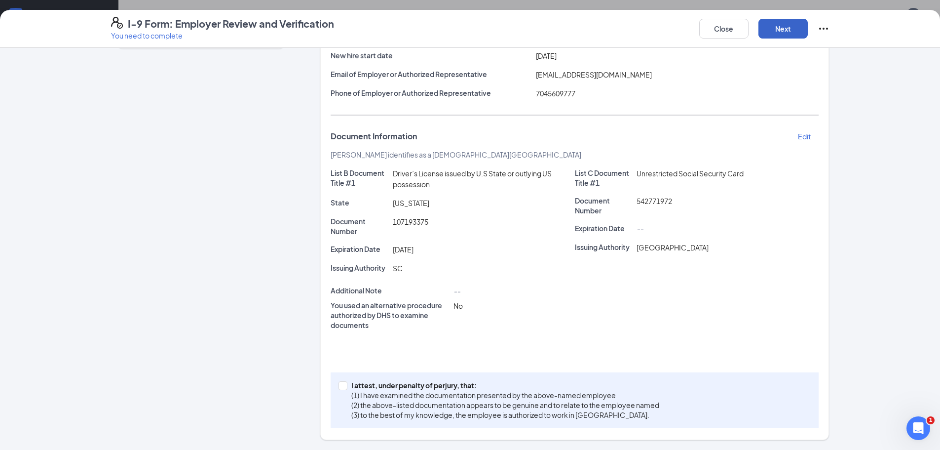
scroll to position [122, 0]
click at [785, 24] on button "Next" at bounding box center [783, 29] width 49 height 20
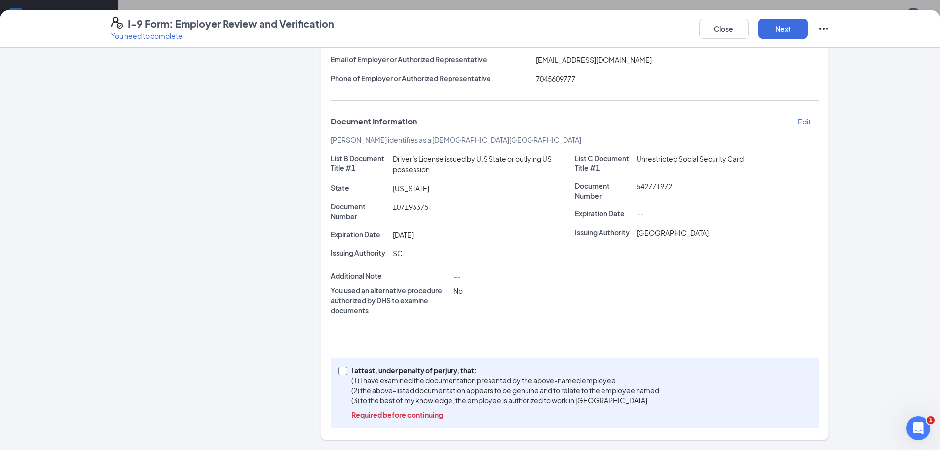
click at [340, 368] on input "I attest, under penalty of [PERSON_NAME], that: (1) I have examined the documen…" at bounding box center [342, 369] width 7 height 7
checkbox input "true"
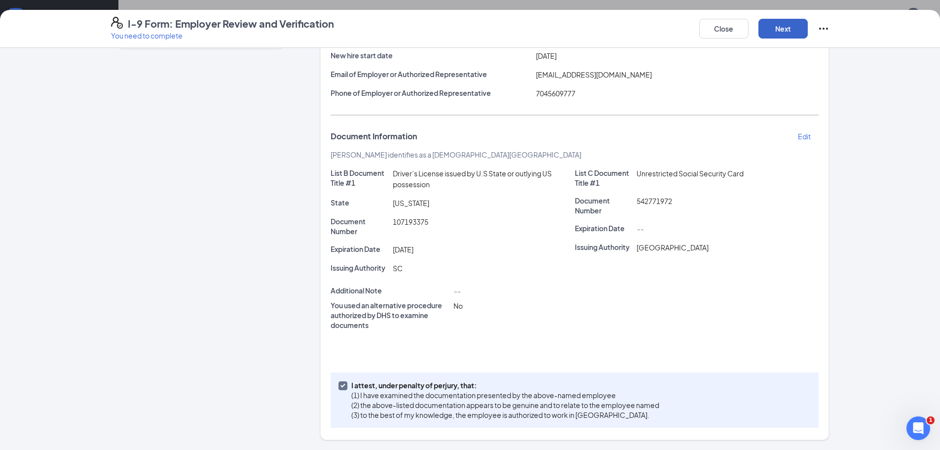
click at [775, 24] on button "Next" at bounding box center [783, 29] width 49 height 20
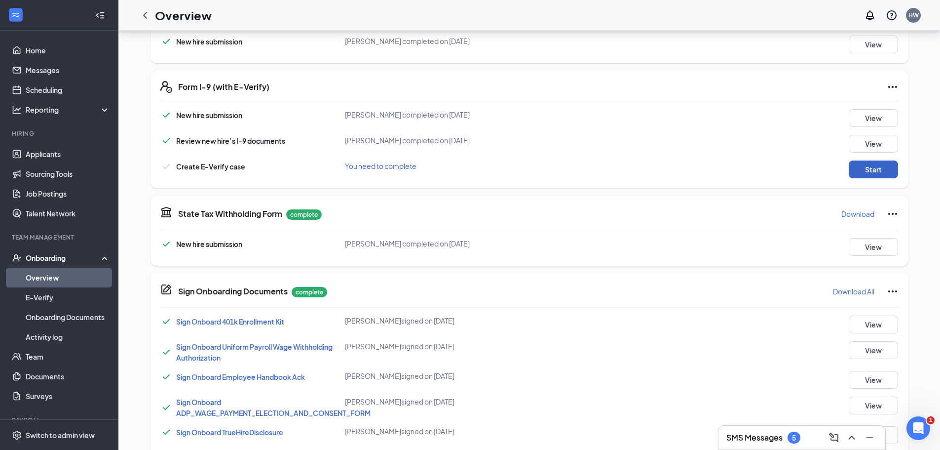
click at [882, 170] on button "Start" at bounding box center [873, 169] width 49 height 18
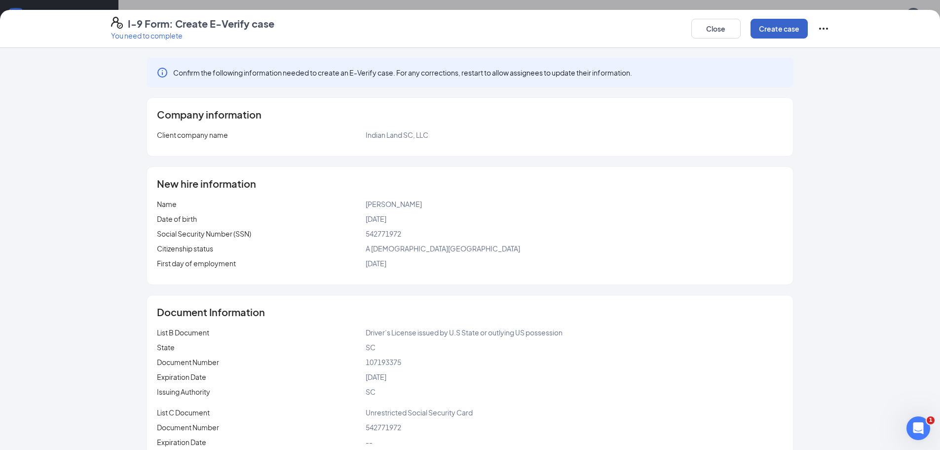
click at [782, 28] on button "Create case" at bounding box center [779, 29] width 57 height 20
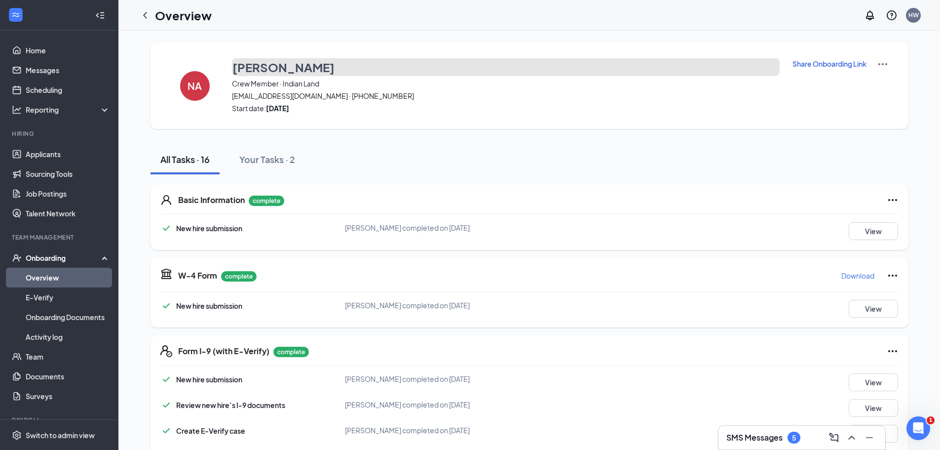
click at [291, 69] on h3 "[PERSON_NAME]" at bounding box center [283, 67] width 102 height 17
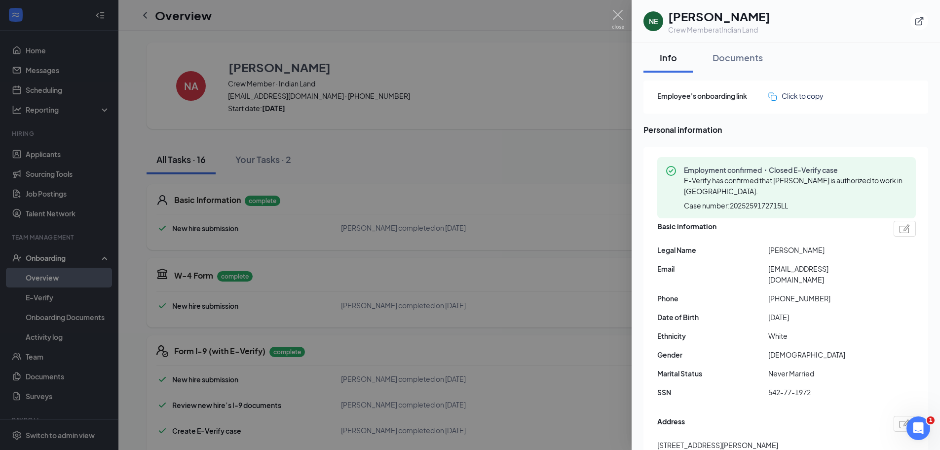
drag, startPoint x: 423, startPoint y: 35, endPoint x: 416, endPoint y: 0, distance: 35.4
click at [424, 34] on div at bounding box center [470, 225] width 940 height 450
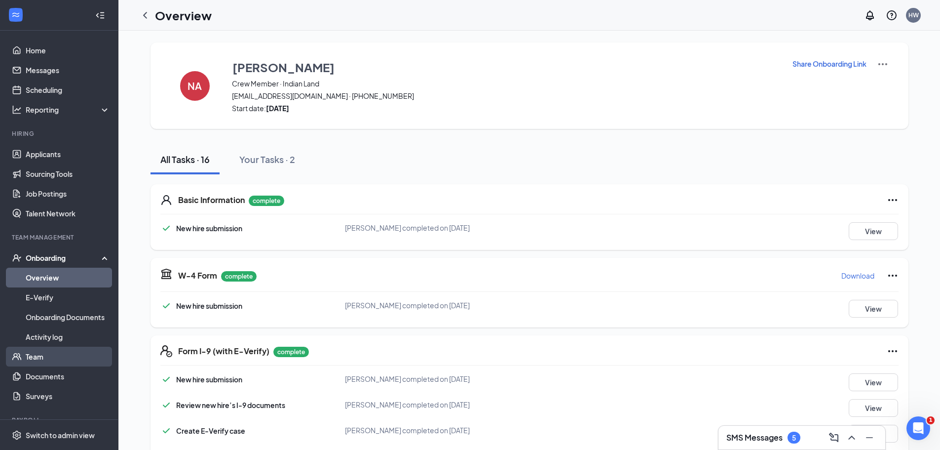
click at [31, 359] on link "Team" at bounding box center [68, 356] width 84 height 20
